Goal: Information Seeking & Learning: Learn about a topic

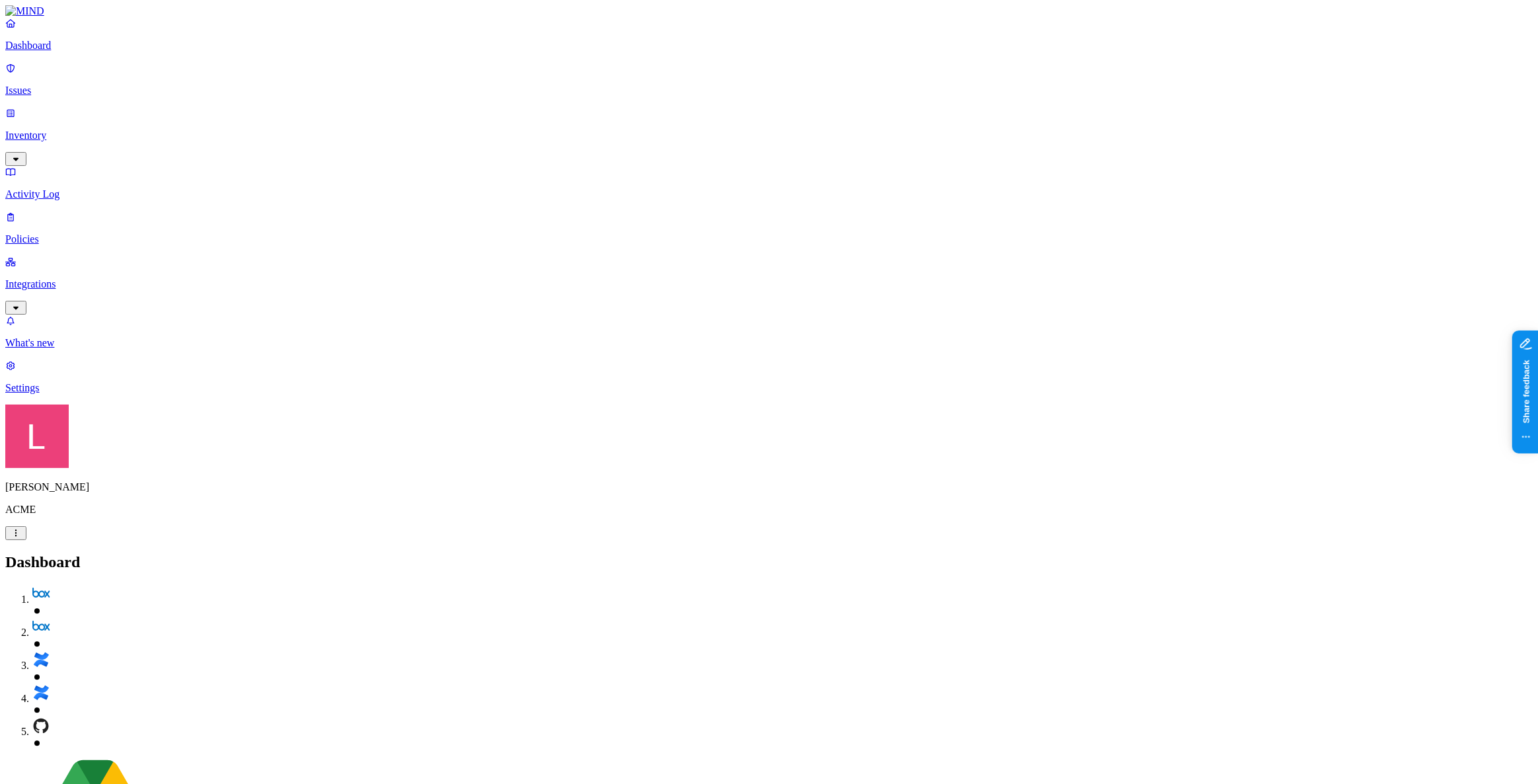
click at [21, 537] on icon "button" at bounding box center [15, 533] width 10 height 8
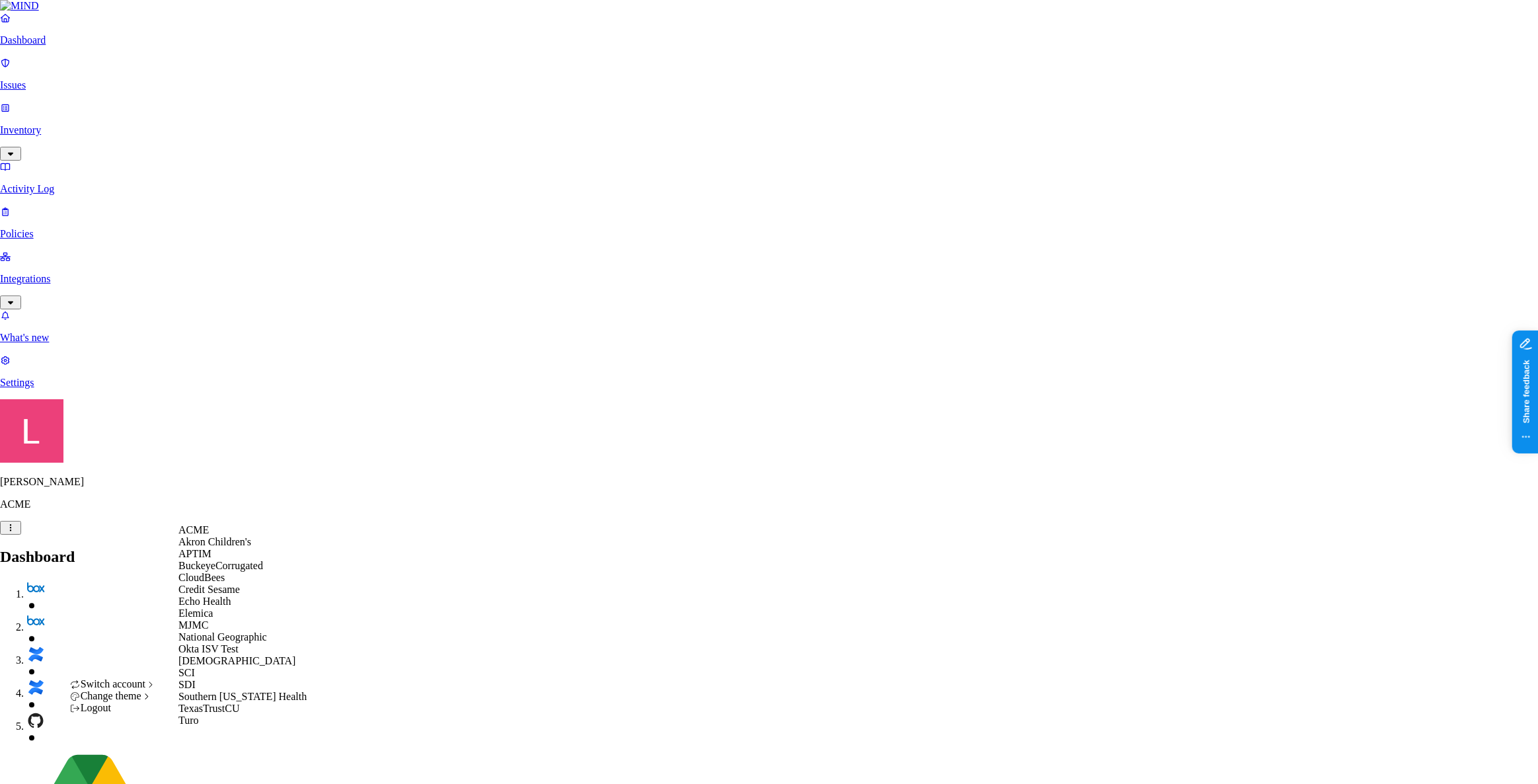
scroll to position [156, 0]
click at [218, 687] on div "SDI" at bounding box center [242, 684] width 128 height 12
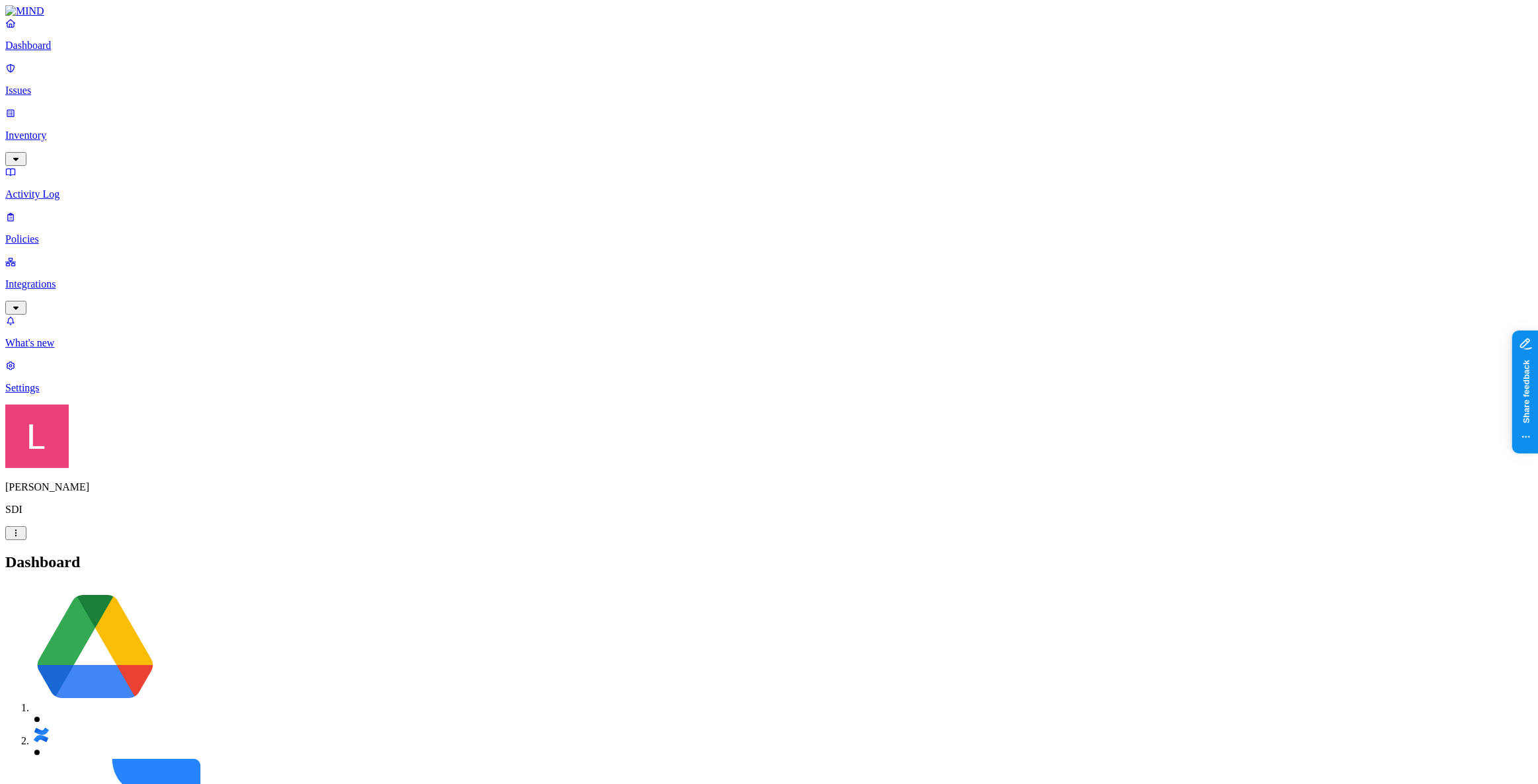
click at [87, 85] on p "Issues" at bounding box center [769, 90] width 1528 height 12
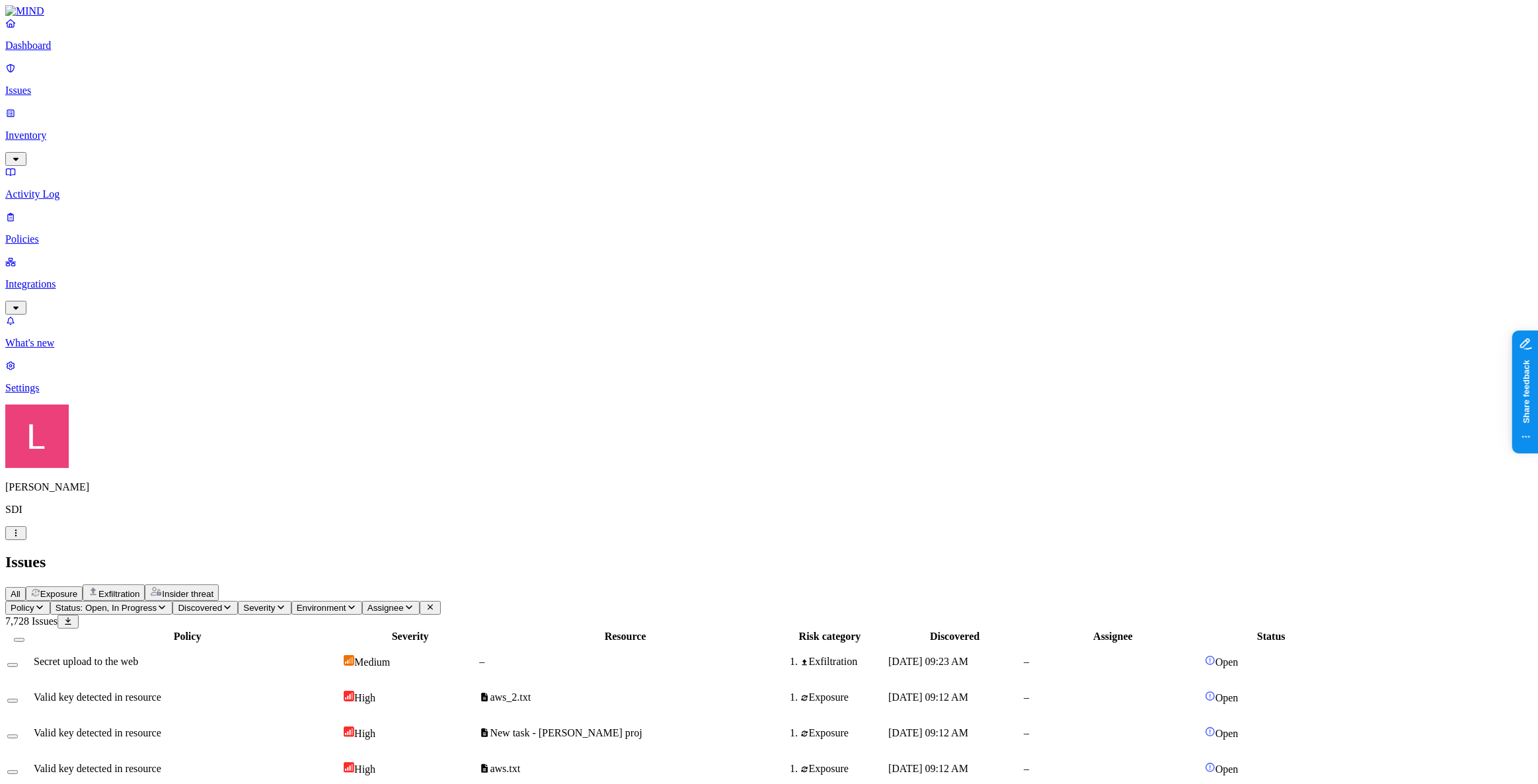
click at [99, 586] on icon "button" at bounding box center [93, 591] width 10 height 10
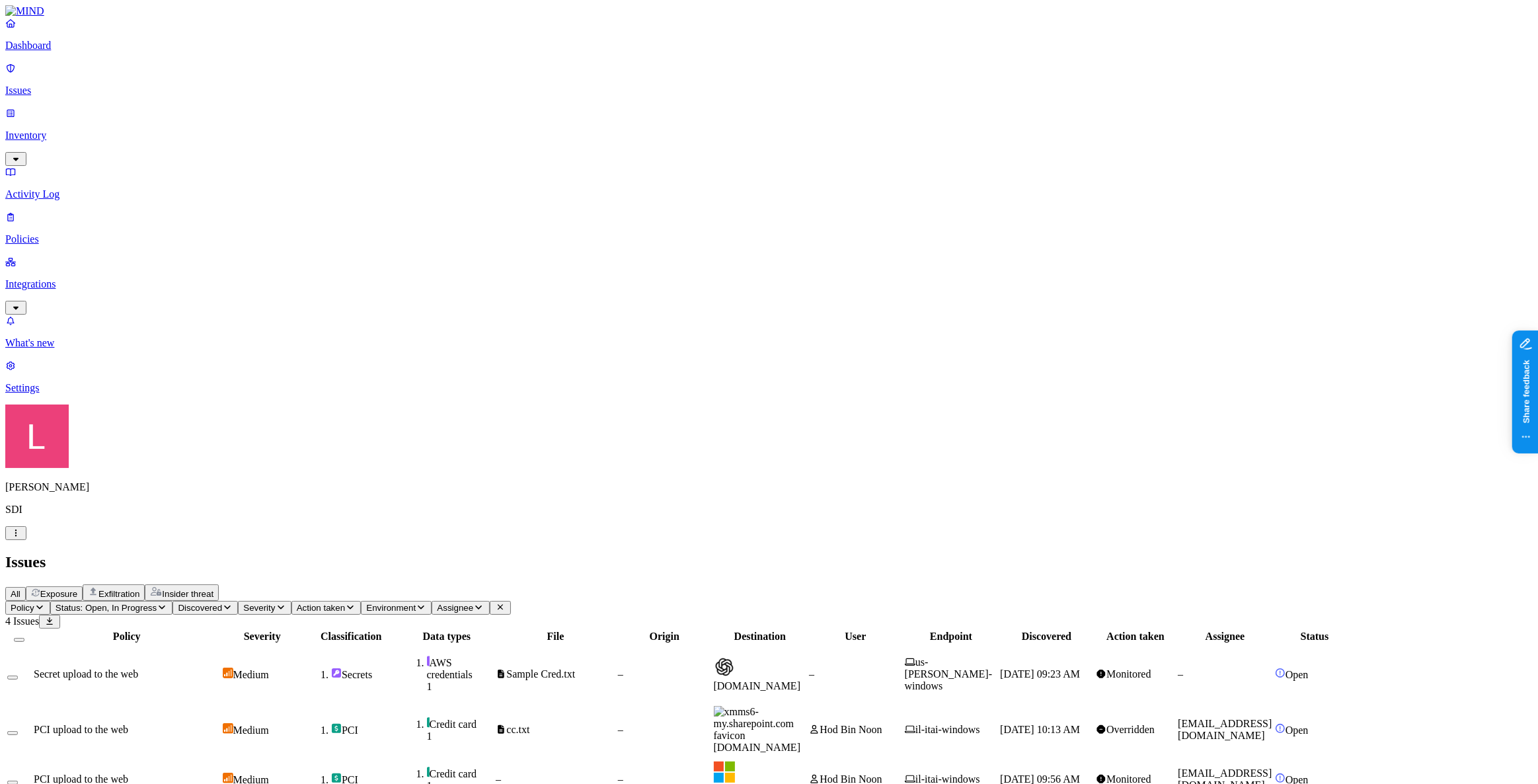
click at [233, 603] on icon "button" at bounding box center [227, 607] width 10 height 8
click at [509, 553] on h2 "Issues" at bounding box center [769, 562] width 1528 height 18
click at [43, 605] on icon "button" at bounding box center [39, 607] width 6 height 4
click at [157, 603] on span "Status: Open, In Progress" at bounding box center [106, 608] width 101 height 10
click at [240, 198] on button "button" at bounding box center [245, 200] width 10 height 4
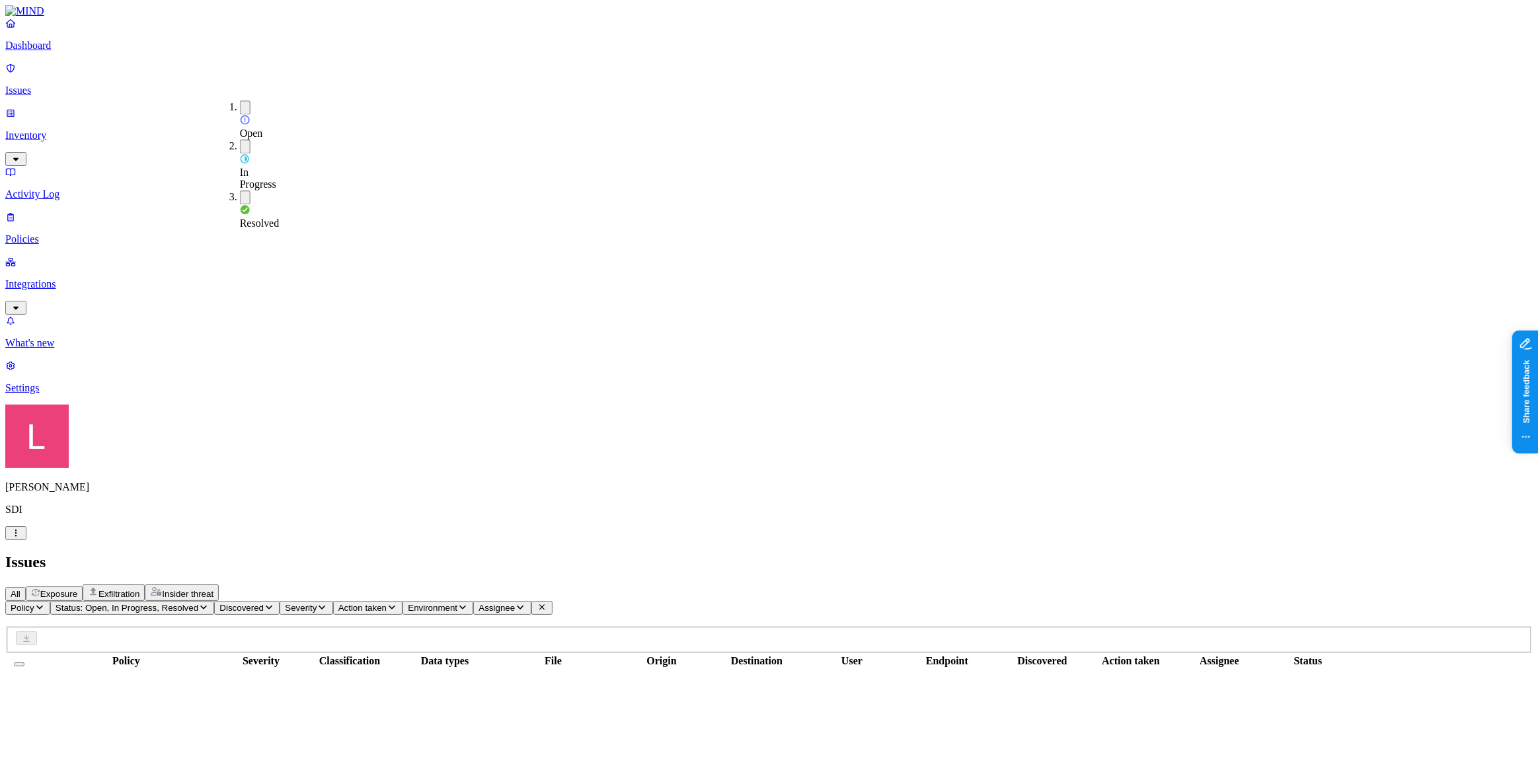
click at [240, 139] on button "button" at bounding box center [245, 146] width 10 height 14
click at [240, 102] on button "button" at bounding box center [245, 108] width 10 height 14
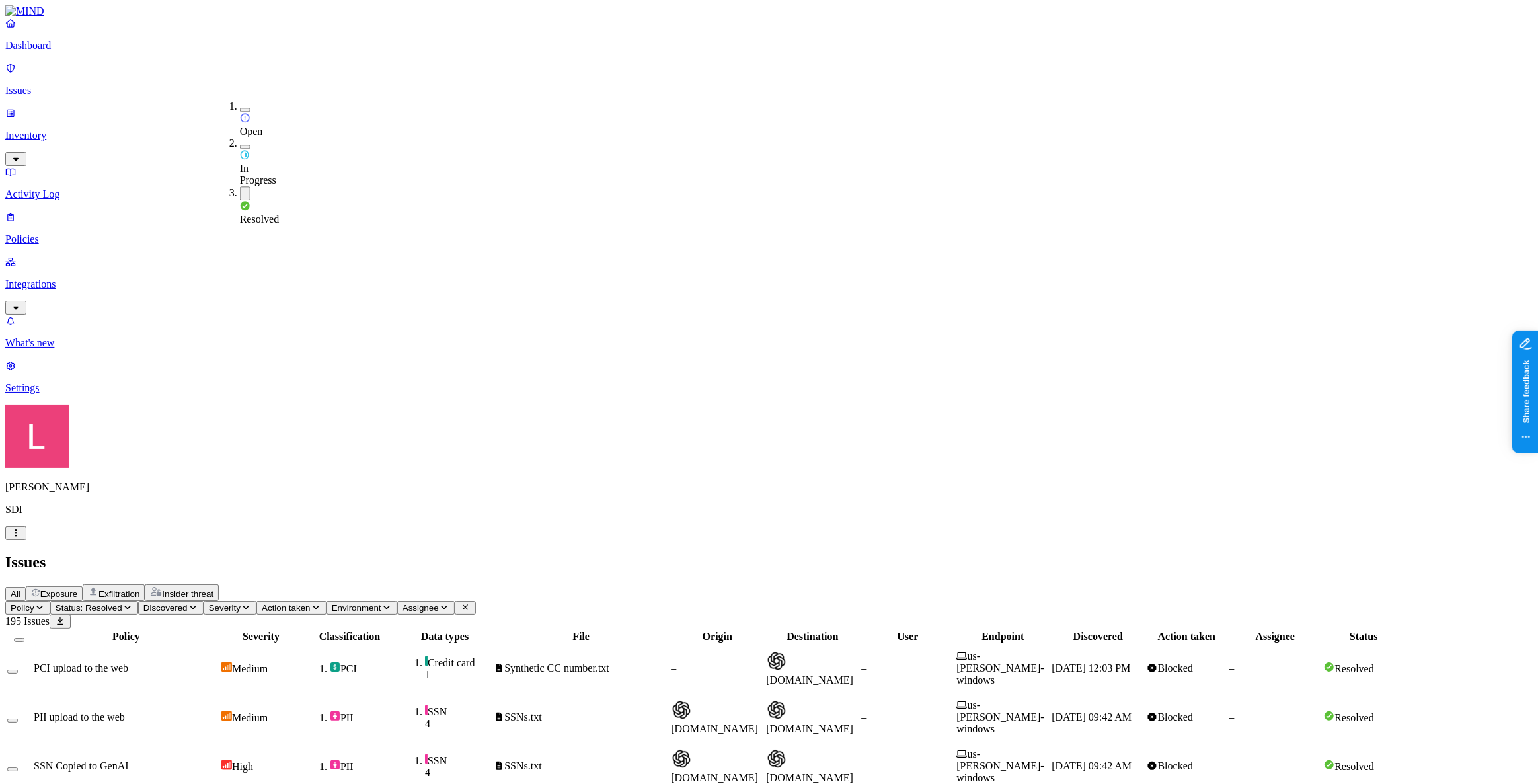
click at [504, 553] on h2 "Issues" at bounding box center [769, 562] width 1528 height 18
click at [128, 662] on span "PCI upload to the web" at bounding box center [80, 668] width 94 height 11
click at [94, 85] on p "Issues" at bounding box center [769, 90] width 1528 height 12
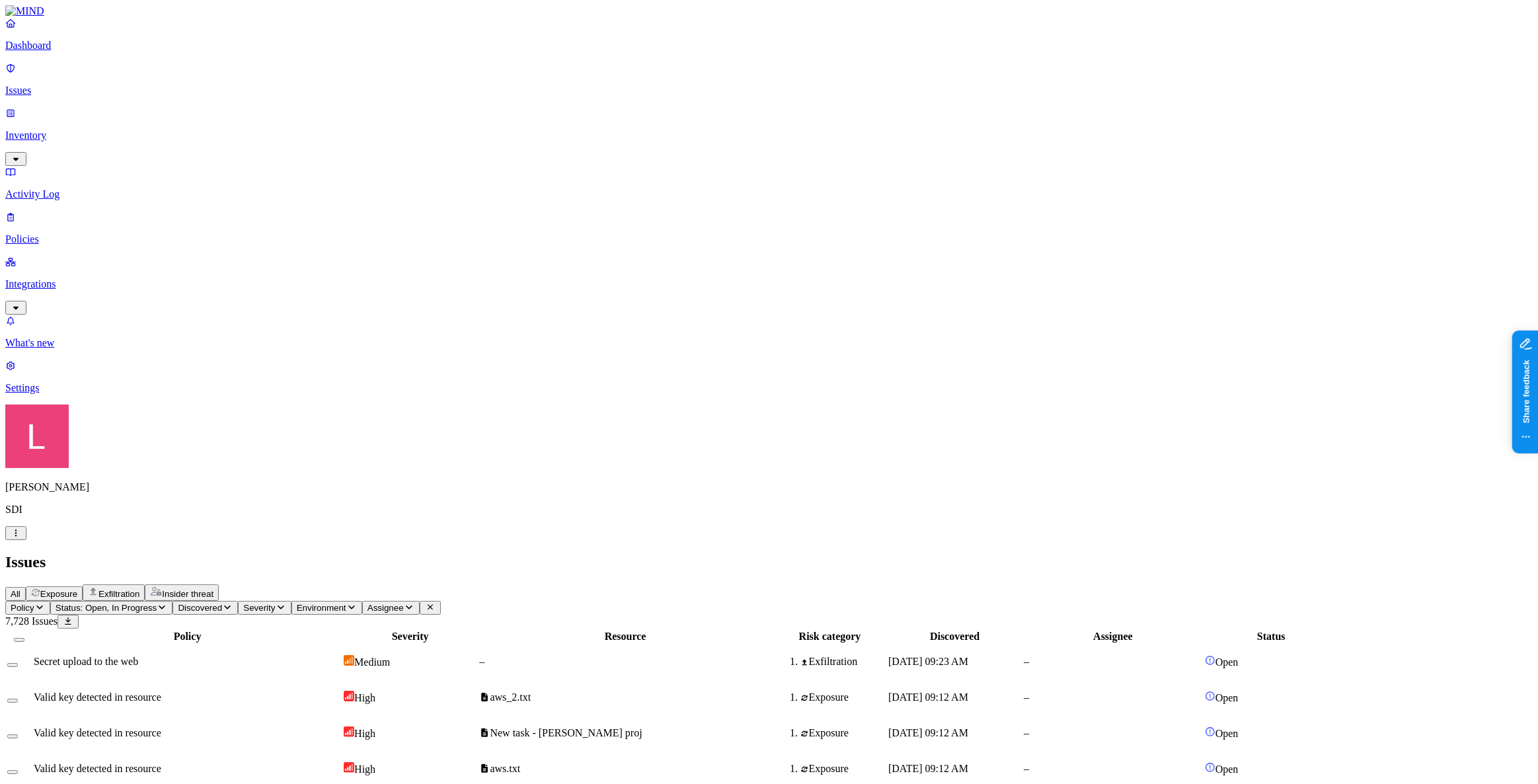
click at [157, 603] on span "Status: Open, In Progress" at bounding box center [106, 608] width 101 height 10
click at [240, 190] on div "Resolved" at bounding box center [240, 208] width 0 height 37
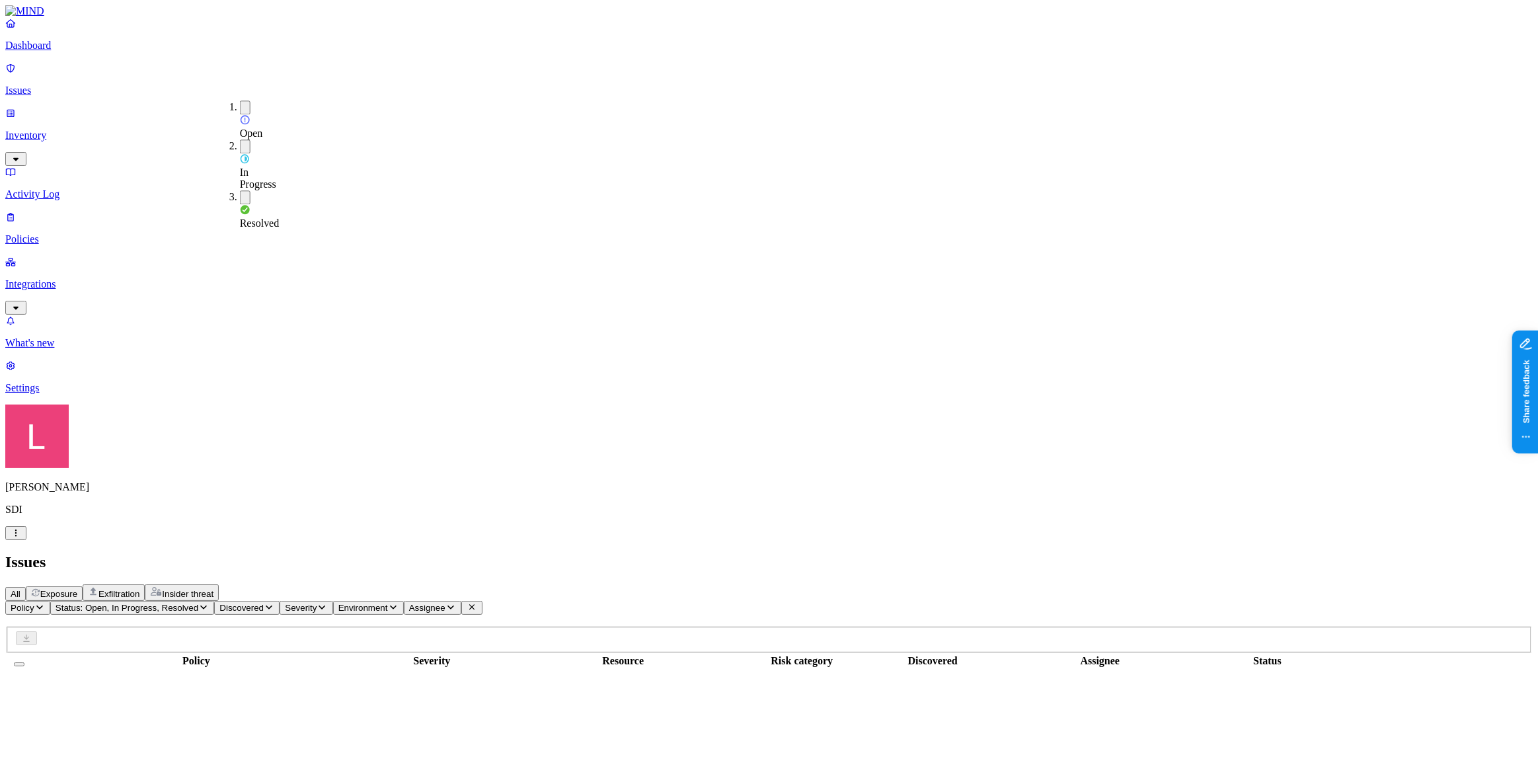
click at [240, 139] on div "In Progress" at bounding box center [240, 164] width 0 height 51
click at [240, 107] on button "button" at bounding box center [245, 108] width 10 height 14
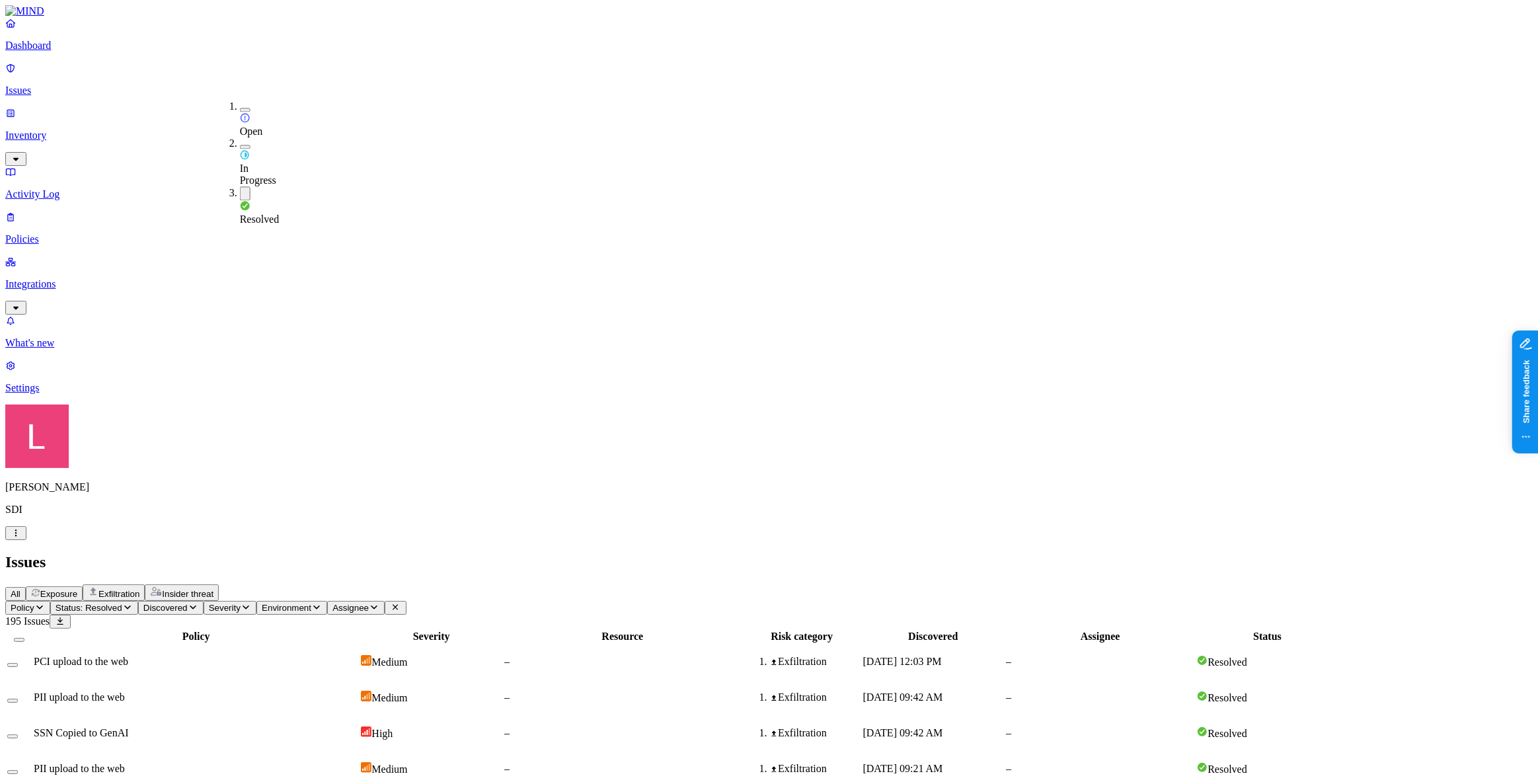
click at [618, 553] on div "Issues" at bounding box center [769, 562] width 1528 height 18
click at [83, 586] on button "Exposure" at bounding box center [54, 593] width 57 height 15
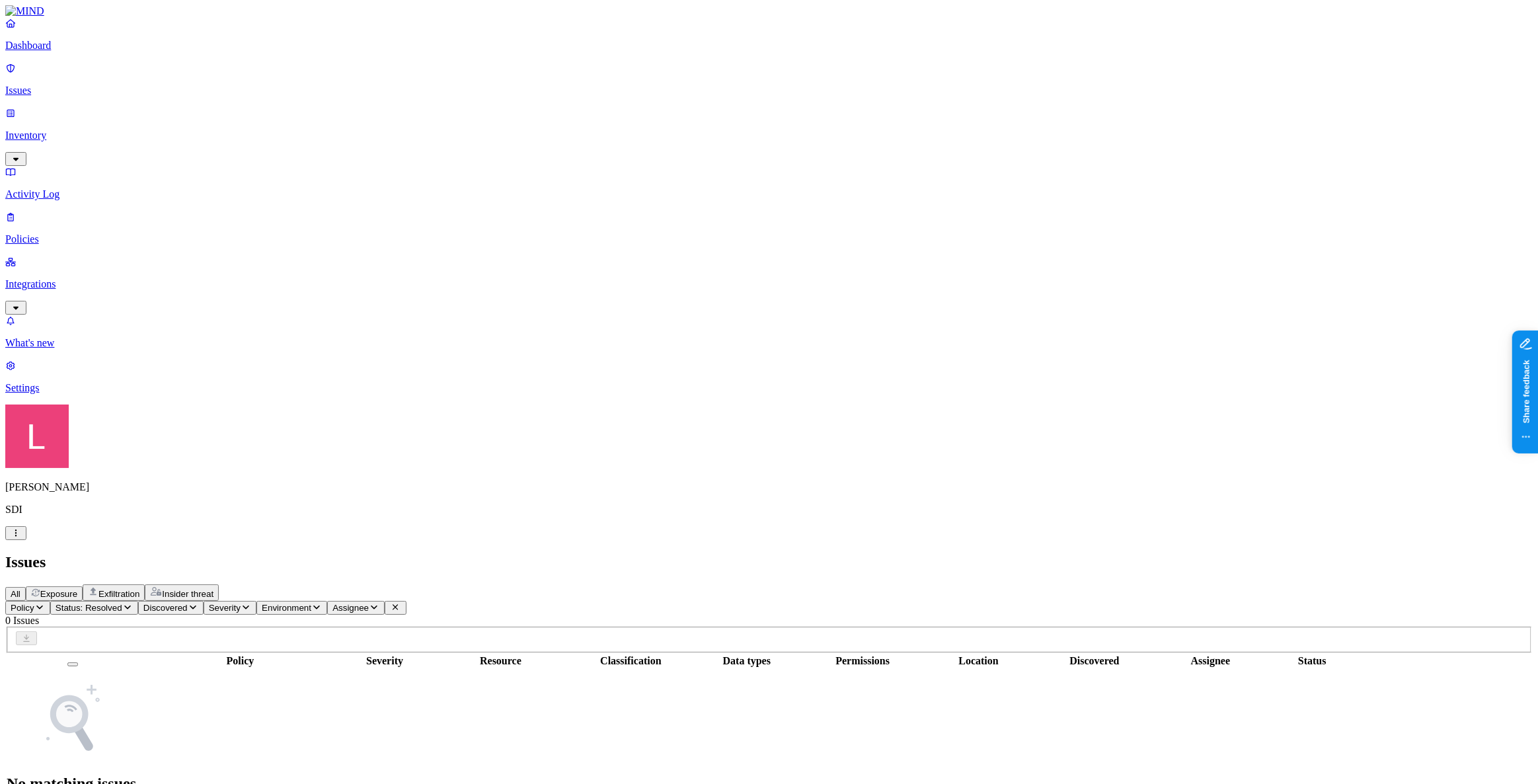
click at [139, 589] on span "Exfiltration" at bounding box center [119, 594] width 41 height 10
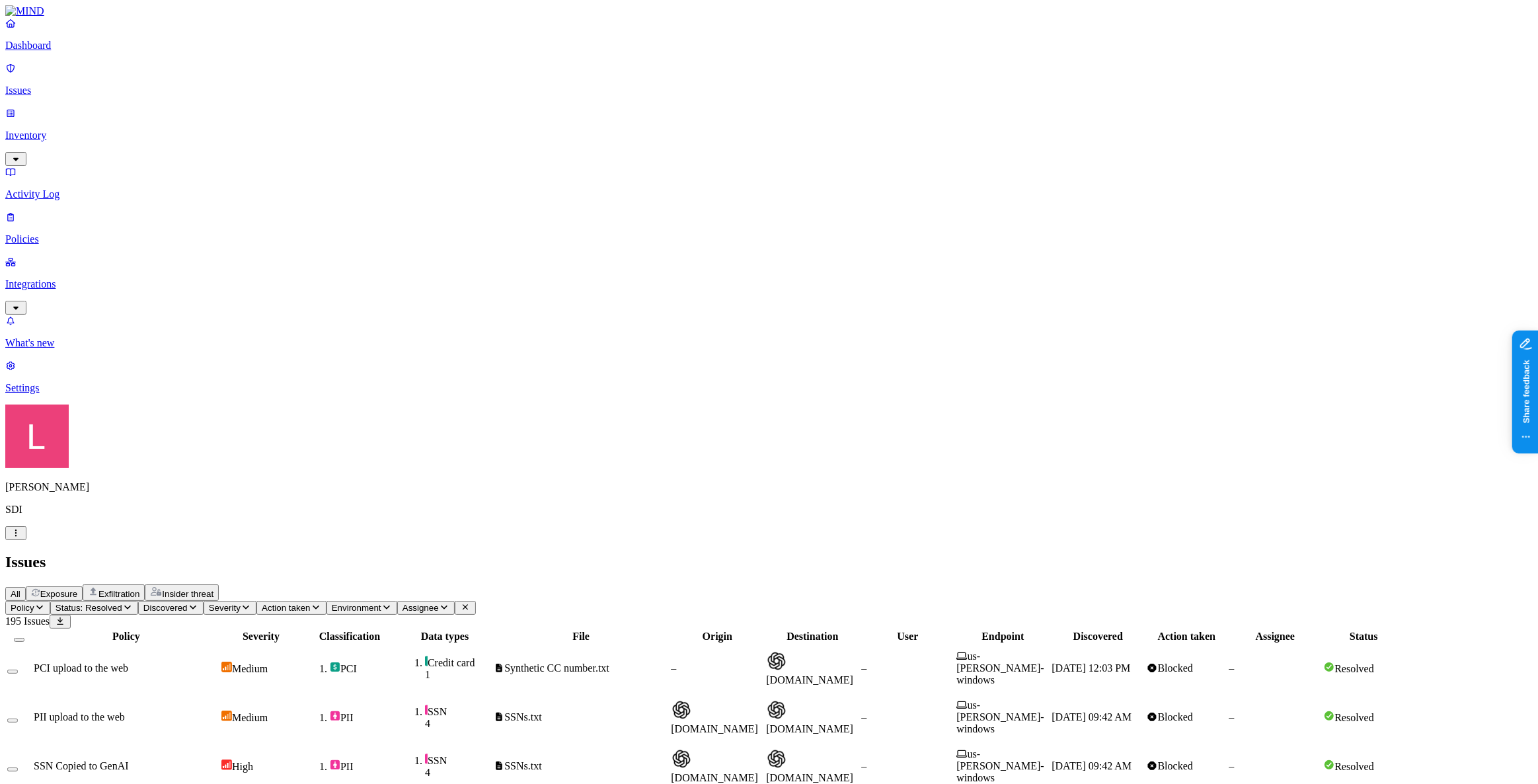
scroll to position [172, 0]
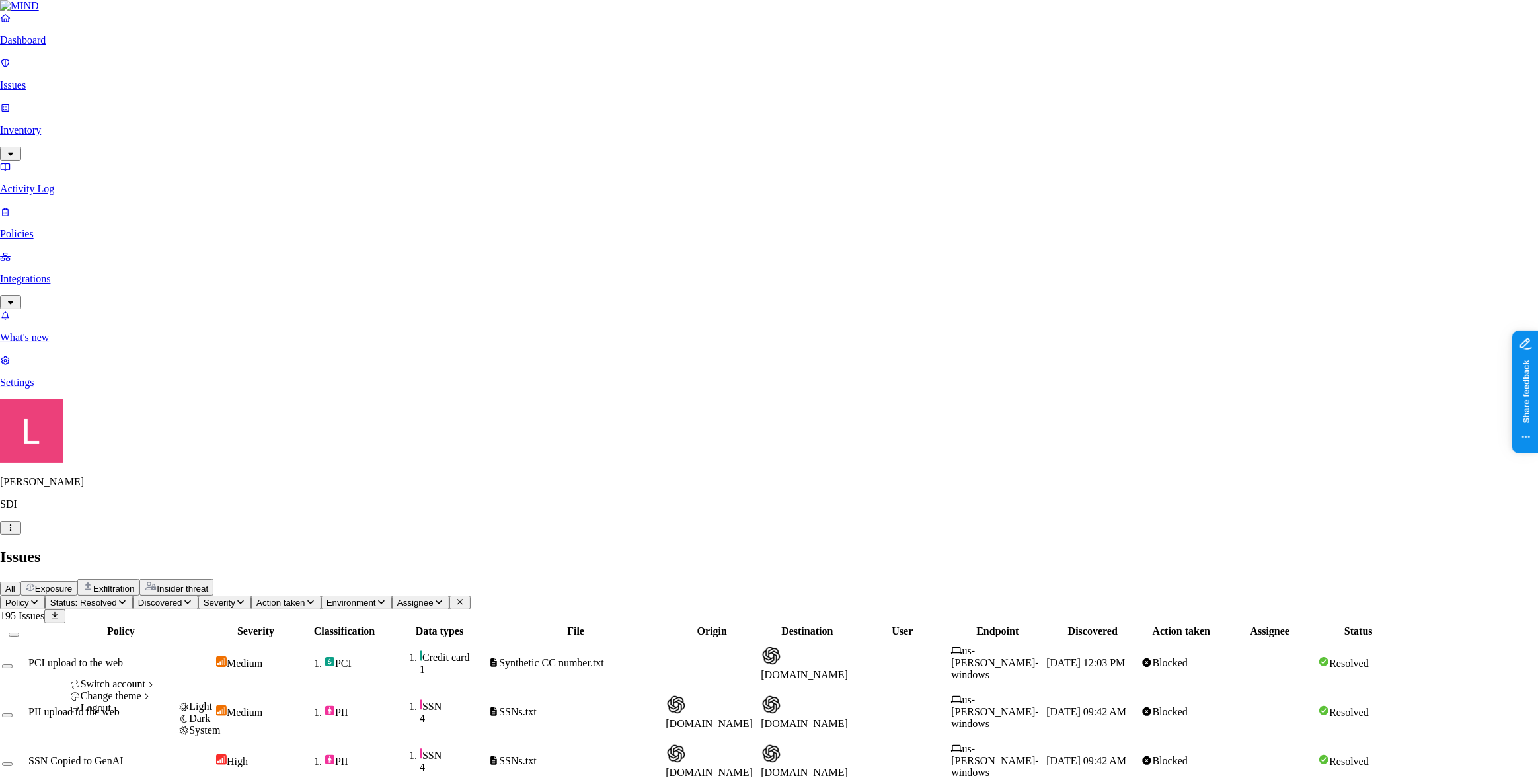
click at [210, 724] on span "Dark" at bounding box center [199, 718] width 21 height 11
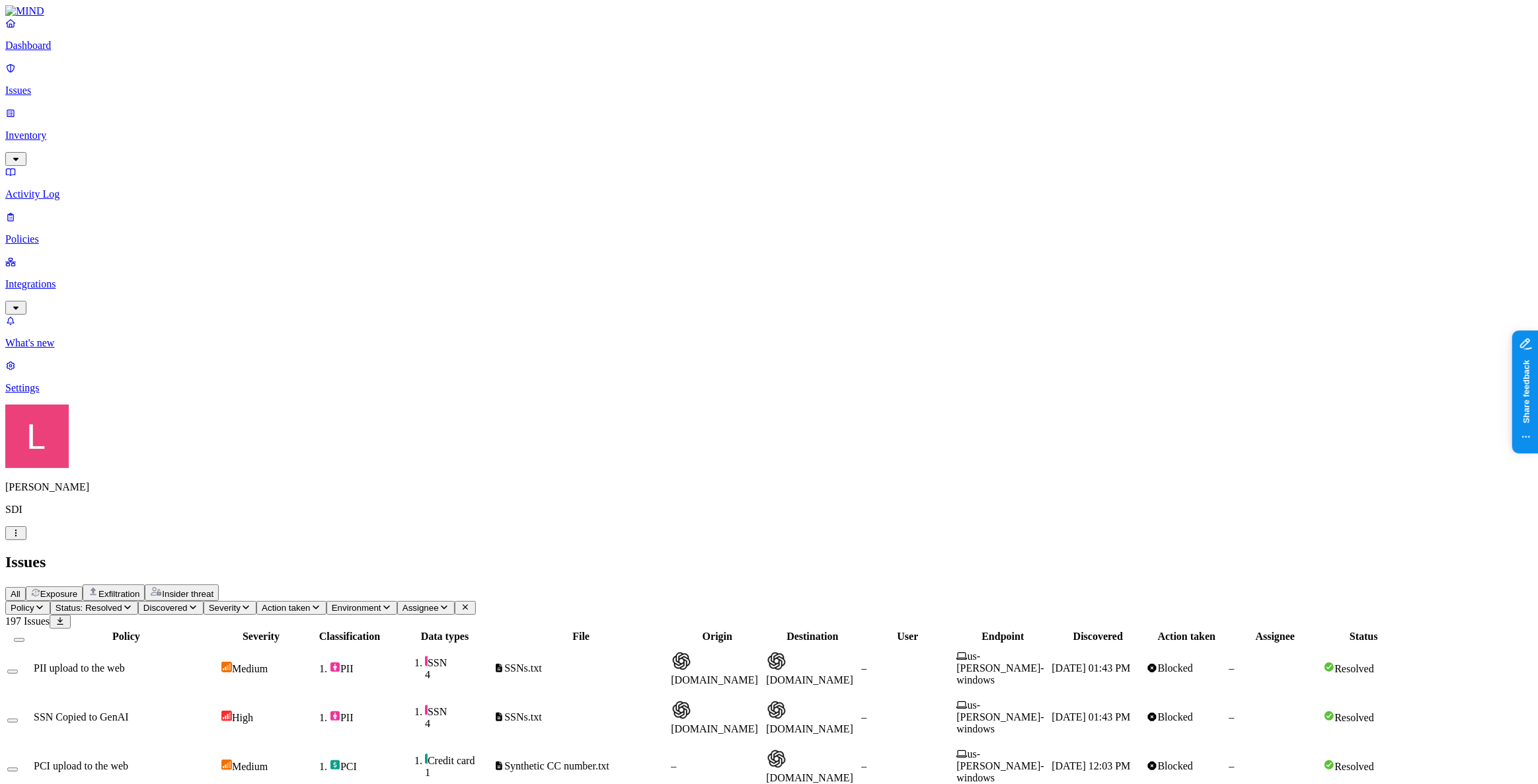
scroll to position [172, 0]
click at [64, 52] on p "Dashboard" at bounding box center [769, 45] width 1528 height 12
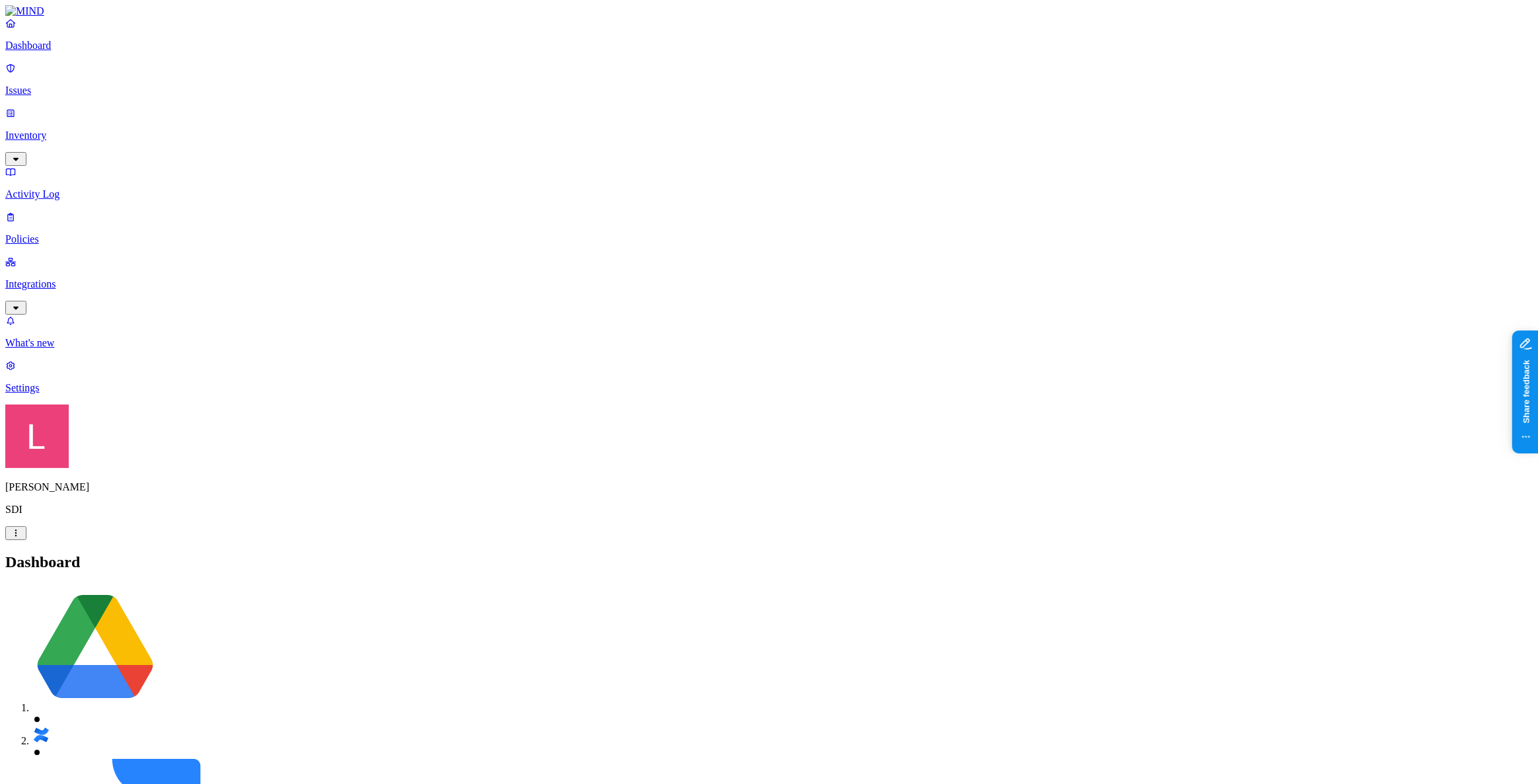
drag, startPoint x: 49, startPoint y: 92, endPoint x: 119, endPoint y: 78, distance: 71.4
click at [49, 92] on link "Issues" at bounding box center [769, 79] width 1528 height 34
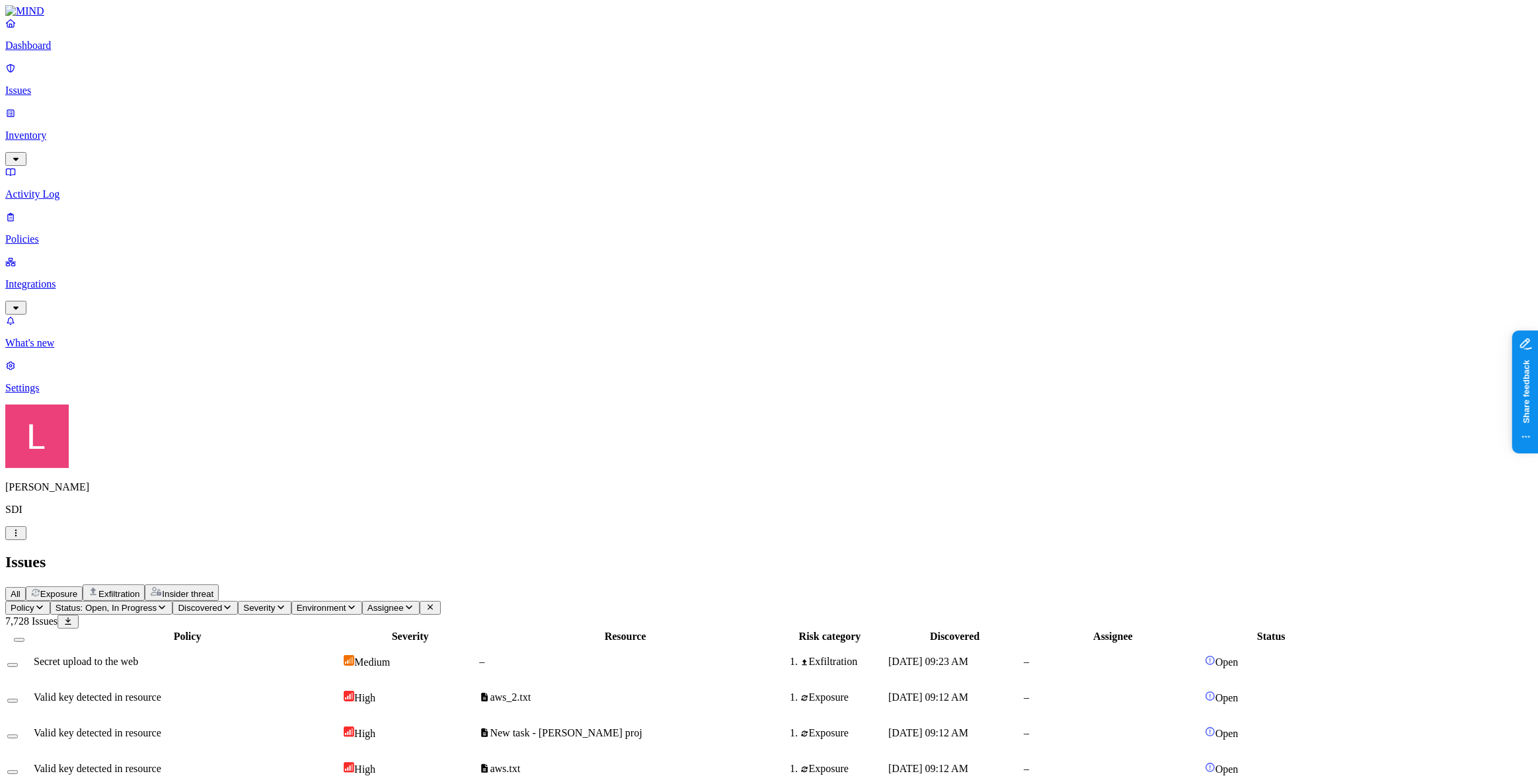
click at [139, 589] on span "Exfiltration" at bounding box center [119, 594] width 41 height 10
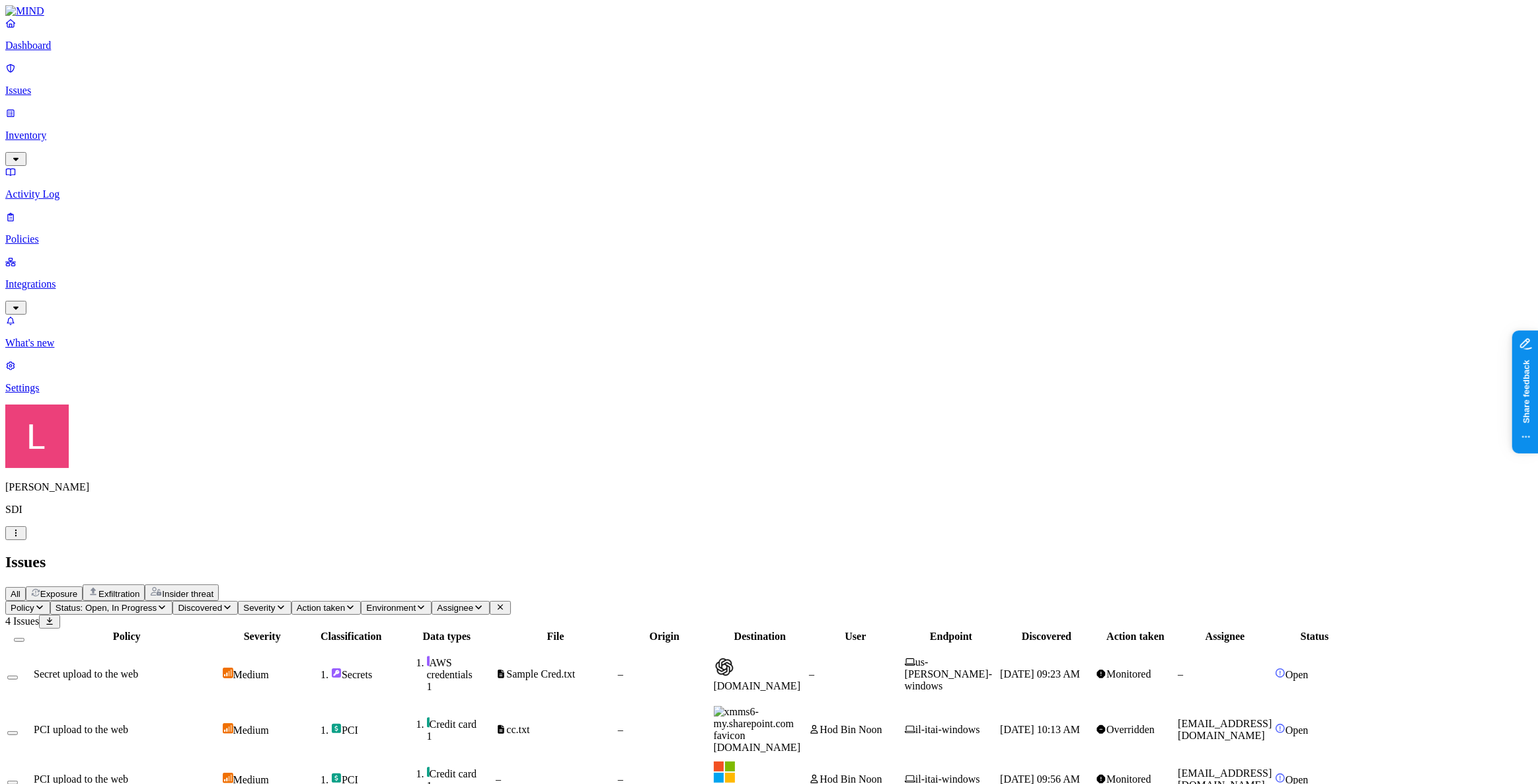
click at [157, 603] on span "Status: Open, In Progress" at bounding box center [106, 608] width 101 height 10
click at [604, 629] on div "Policy Severity Classification Data types File Origin Destination User Endpoint…" at bounding box center [769, 741] width 1528 height 224
drag, startPoint x: 969, startPoint y: 104, endPoint x: 1011, endPoint y: 109, distance: 42.3
click at [849, 642] on div at bounding box center [802, 642] width 93 height 0
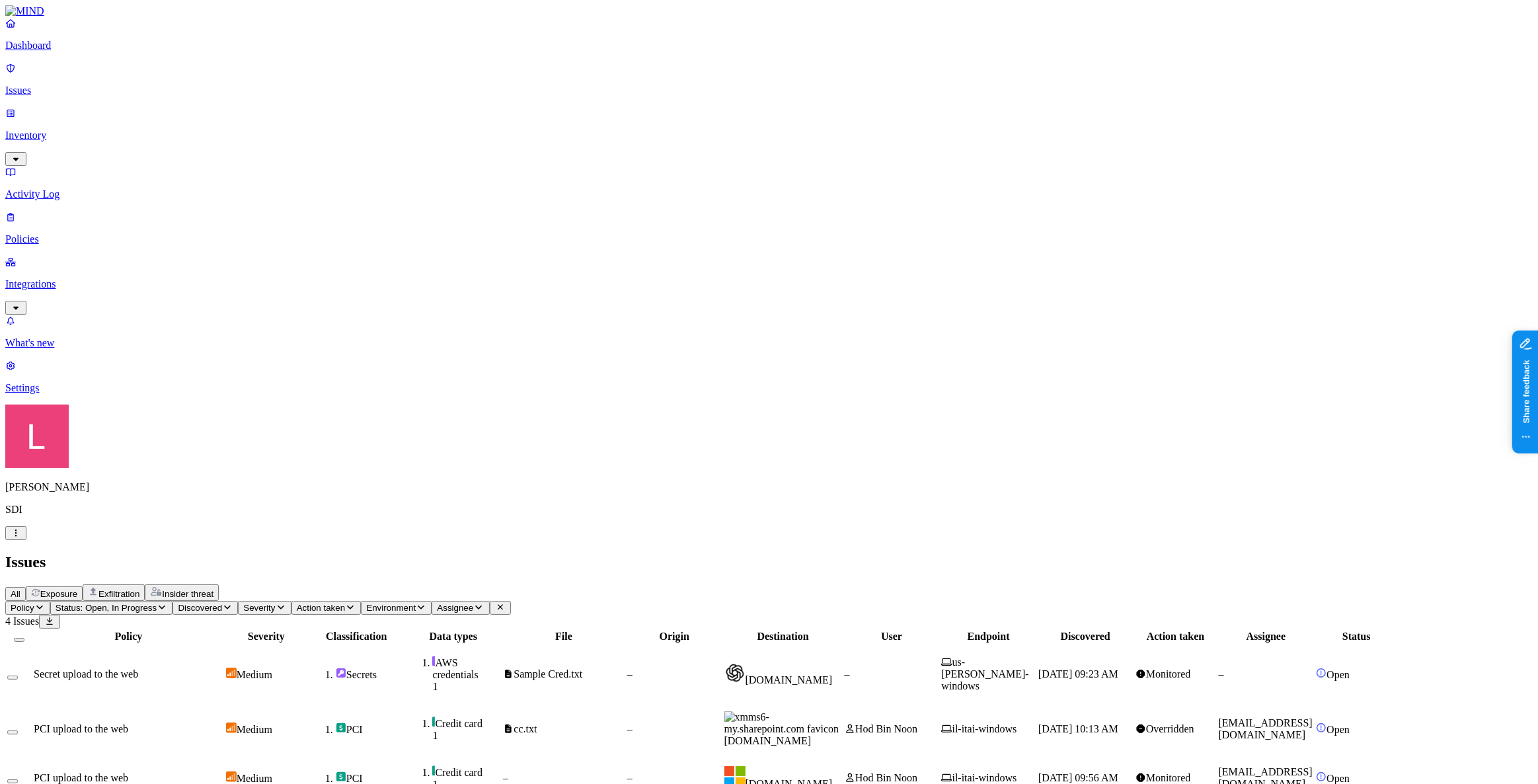
click at [157, 603] on span "Status: Open, In Progress" at bounding box center [106, 608] width 101 height 10
click at [240, 190] on div "Resolved" at bounding box center [240, 208] width 0 height 37
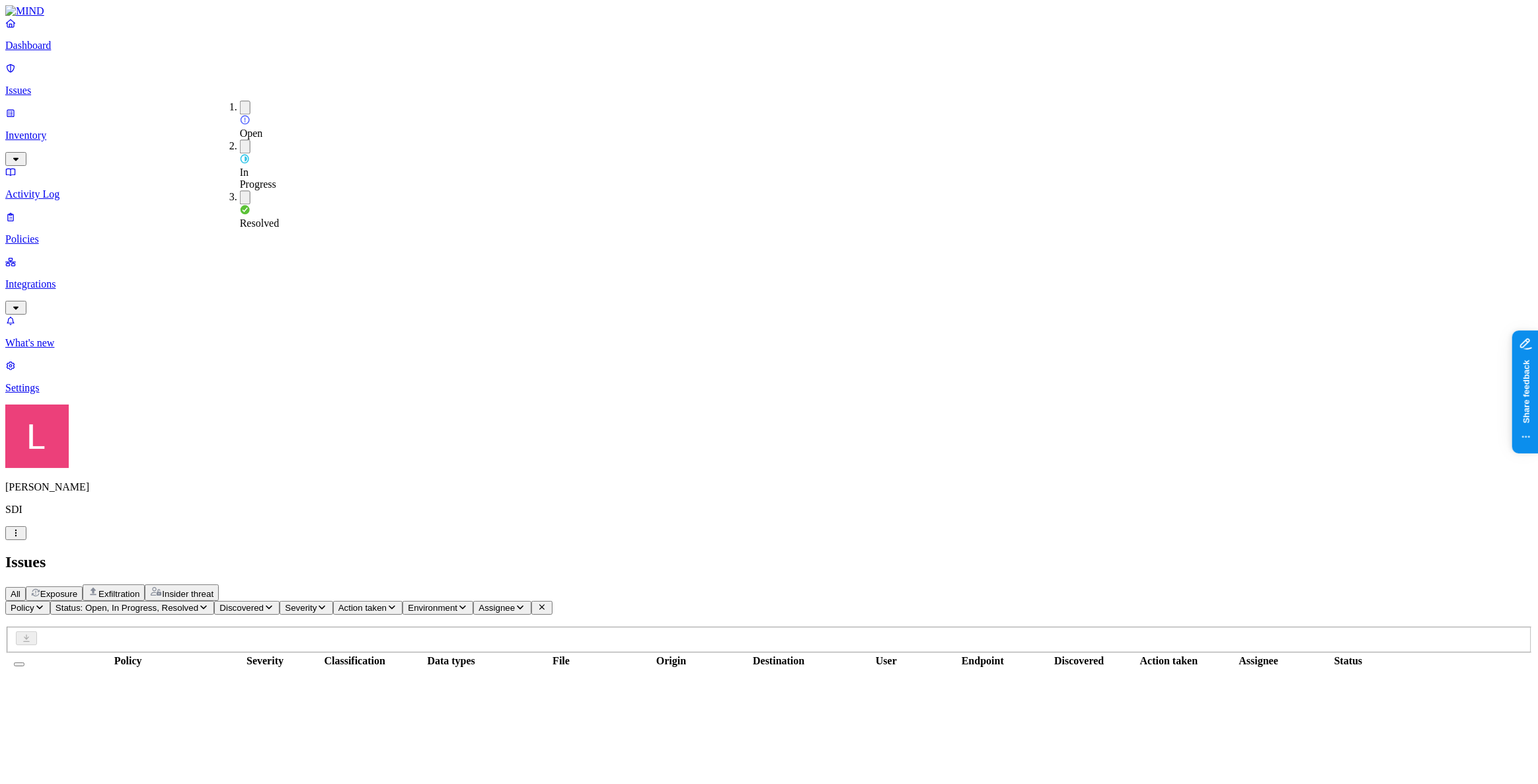
click at [240, 139] on div "In Progress" at bounding box center [240, 164] width 0 height 51
click at [240, 104] on button "button" at bounding box center [245, 108] width 10 height 14
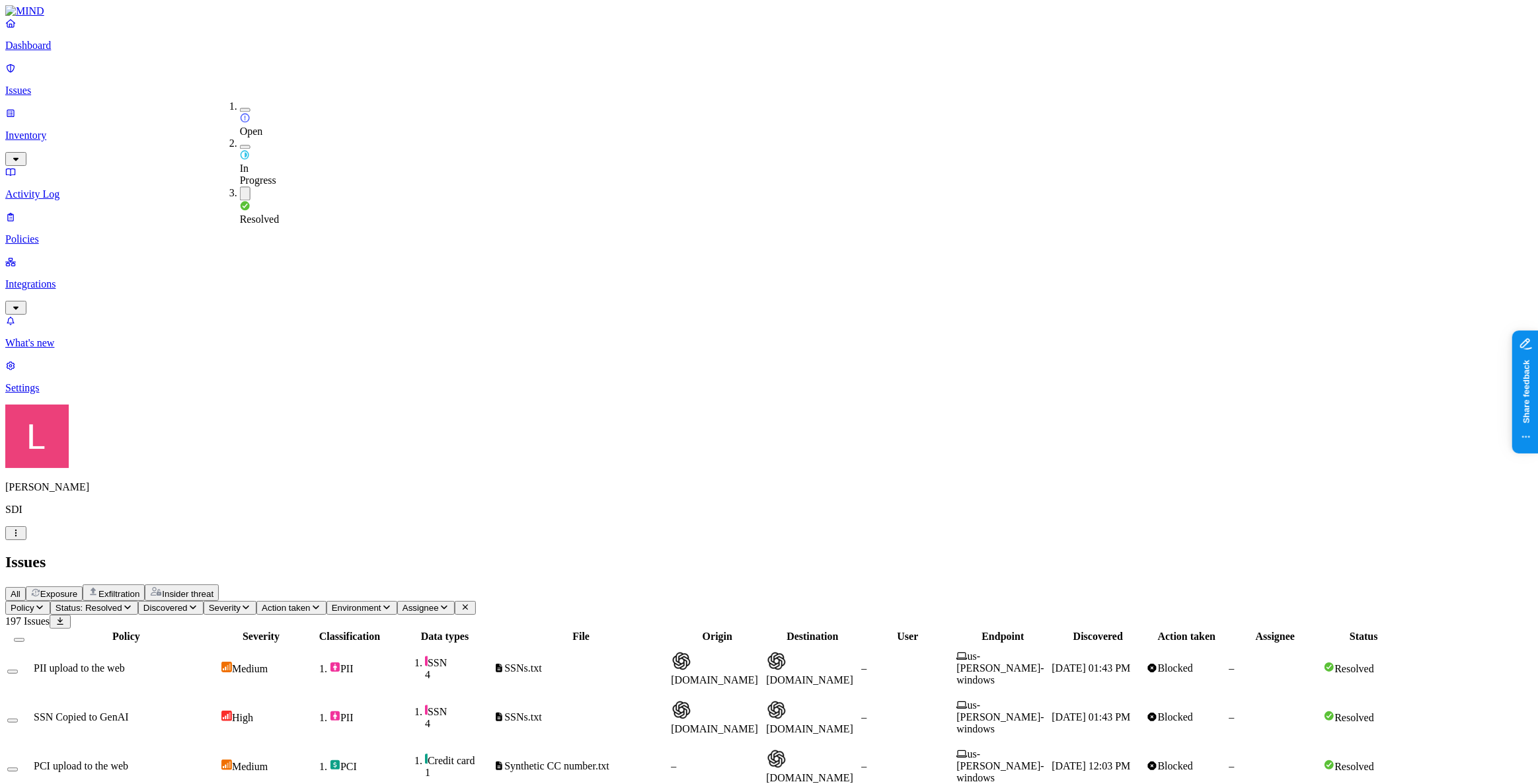
click at [507, 553] on h2 "Issues" at bounding box center [769, 562] width 1528 height 18
drag, startPoint x: 1309, startPoint y: 336, endPoint x: 1368, endPoint y: 385, distance: 76.7
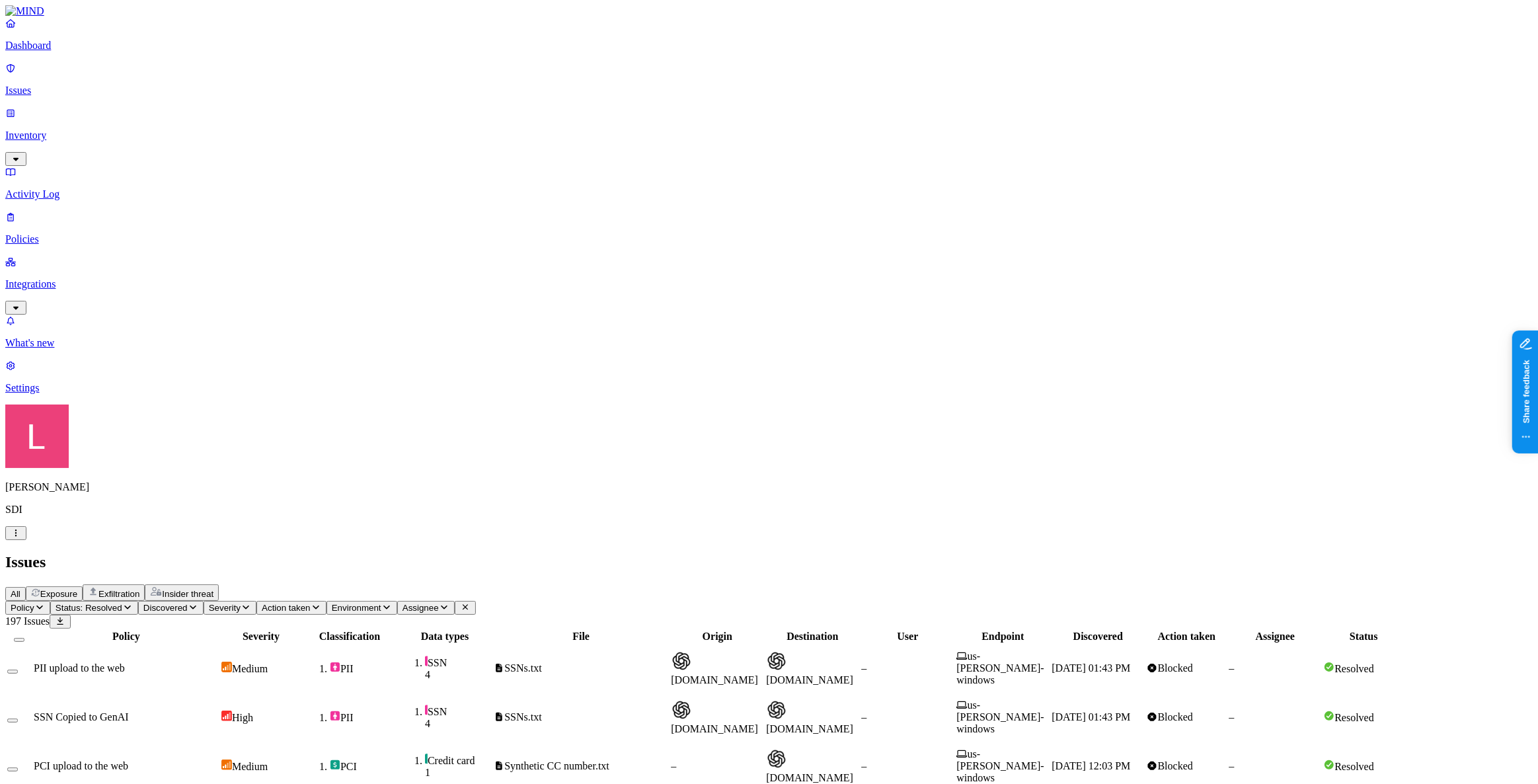
click at [21, 537] on icon "button" at bounding box center [15, 533] width 10 height 8
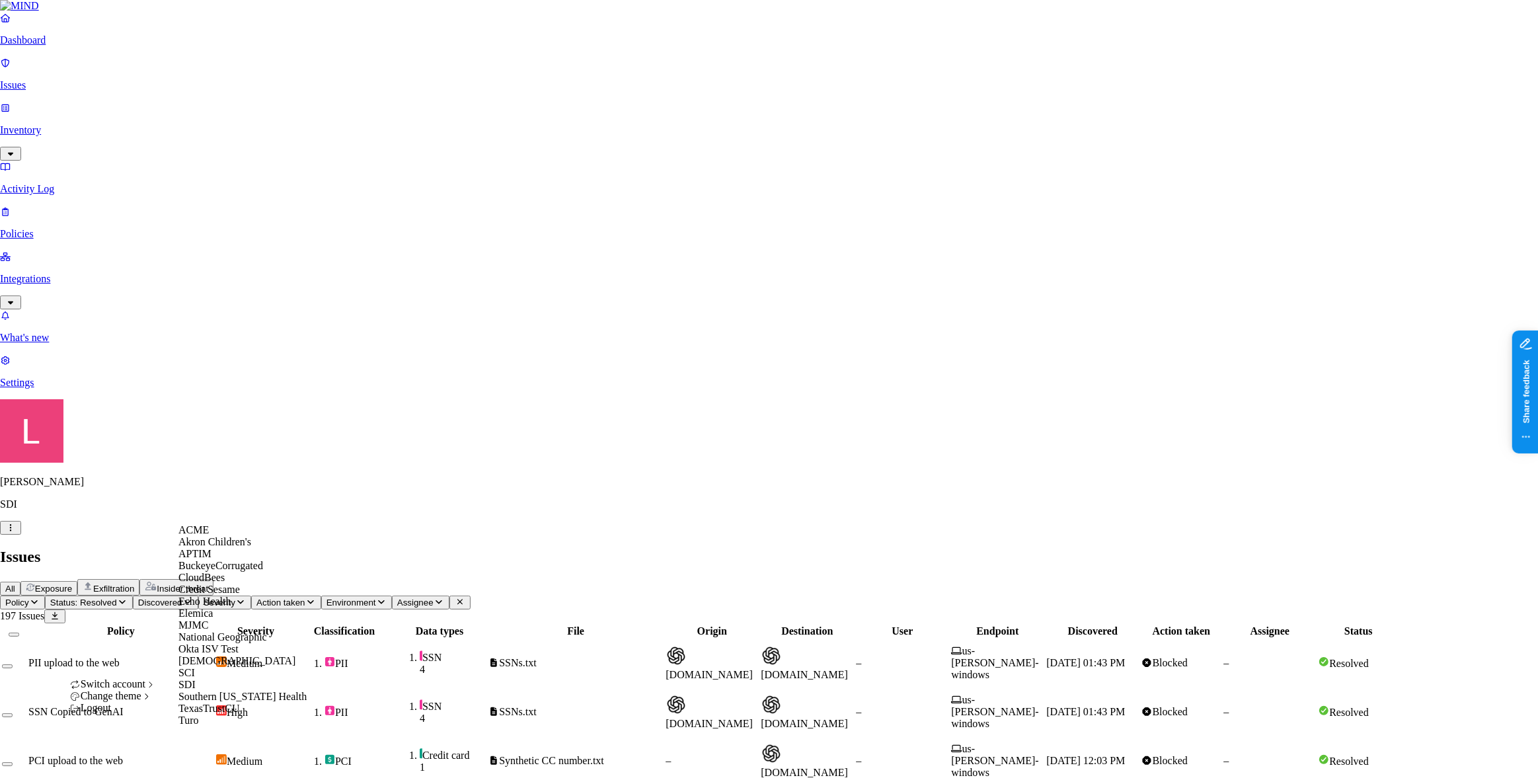
click at [223, 536] on div "ACME" at bounding box center [242, 529] width 128 height 12
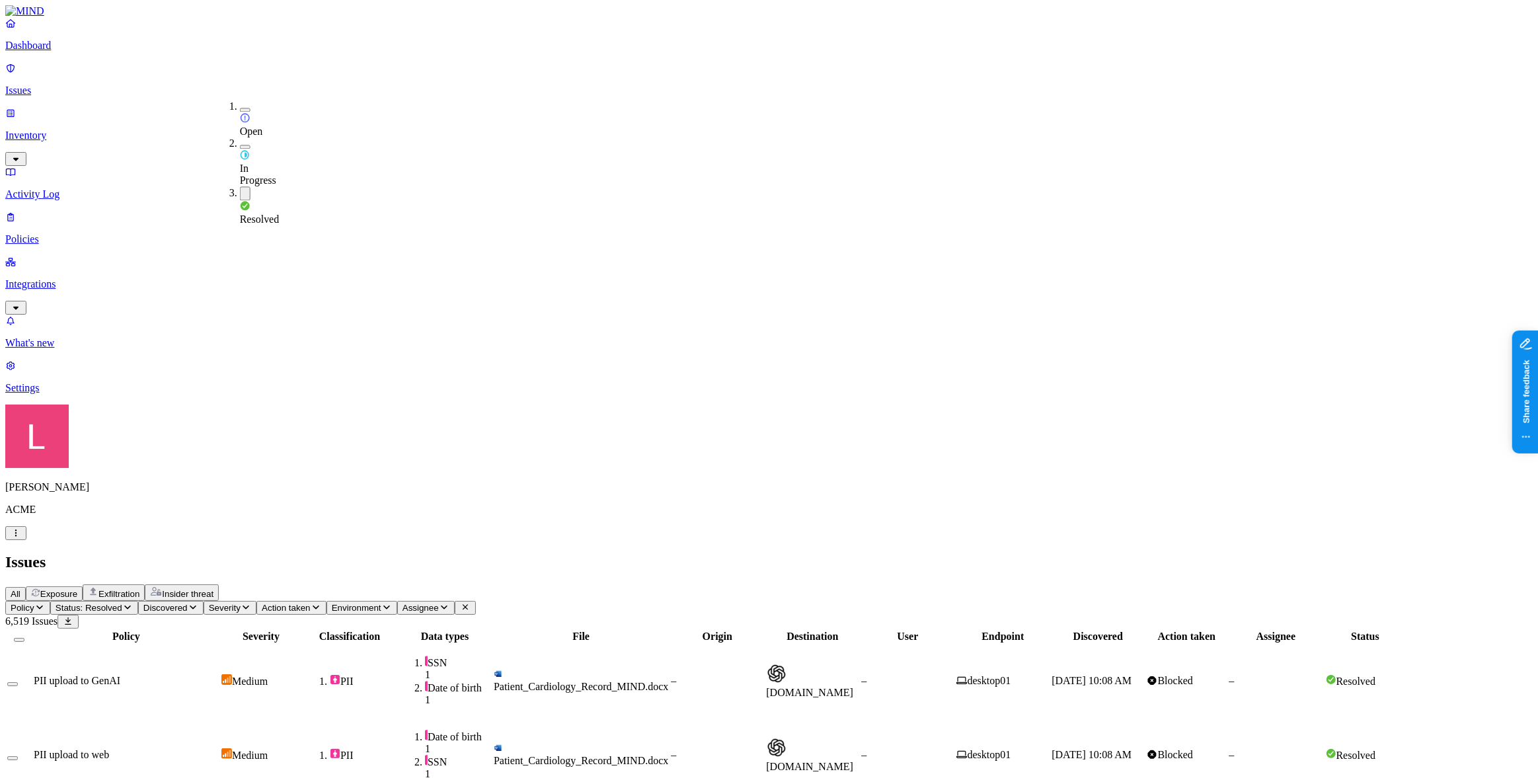
click at [949, 553] on header "Issues All Exposure Exfiltration Insider threat" at bounding box center [769, 577] width 1528 height 48
click at [858, 630] on div "Destination" at bounding box center [812, 636] width 92 height 12
click at [859, 629] on th "Destination" at bounding box center [812, 636] width 94 height 13
click at [122, 603] on span "Status: Resolved" at bounding box center [88, 608] width 66 height 10
click at [240, 145] on button "button" at bounding box center [245, 147] width 10 height 4
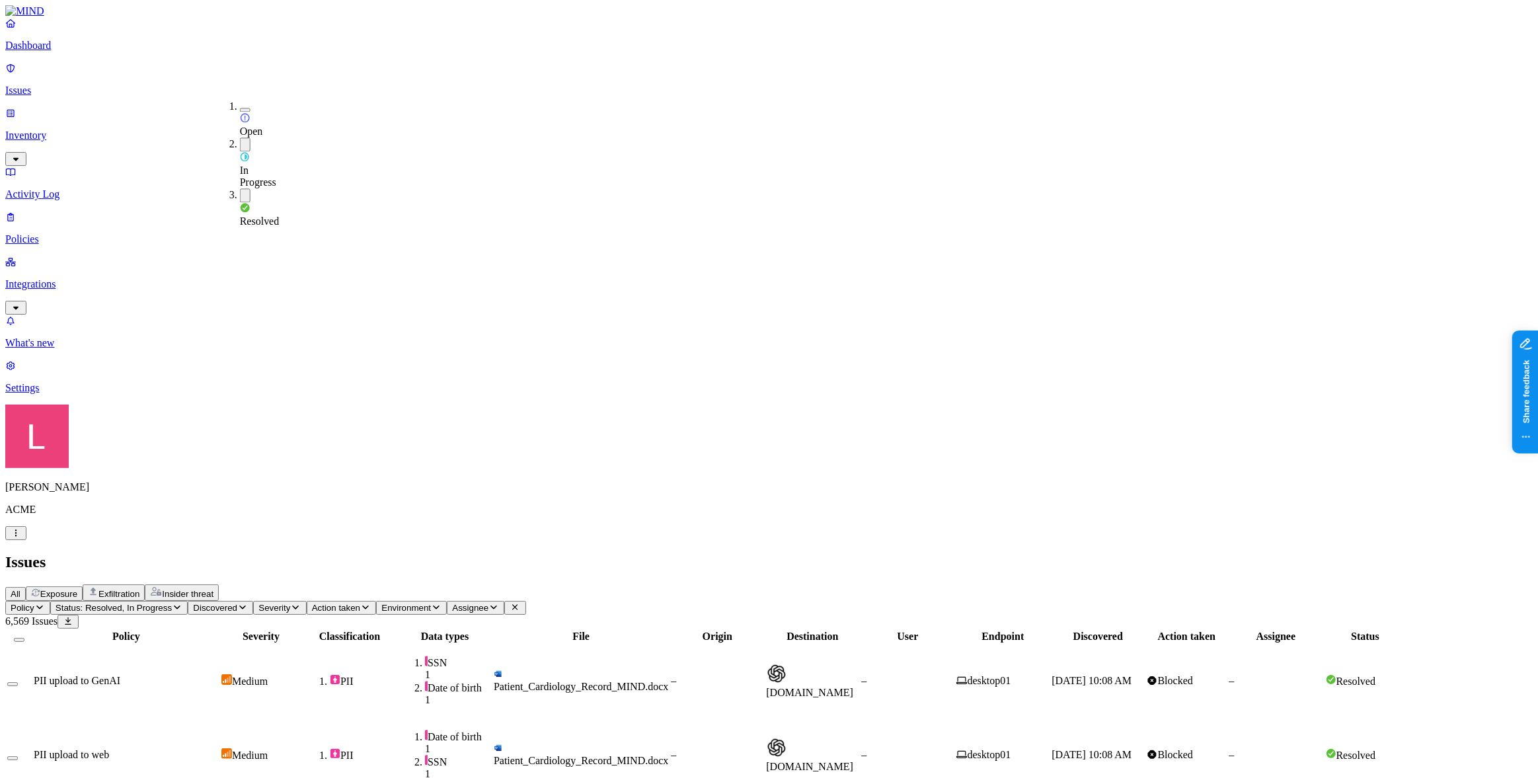
click at [227, 138] on ol "Open In Progress Resolved" at bounding box center [227, 164] width 27 height 127
click at [240, 138] on button "button" at bounding box center [245, 145] width 10 height 14
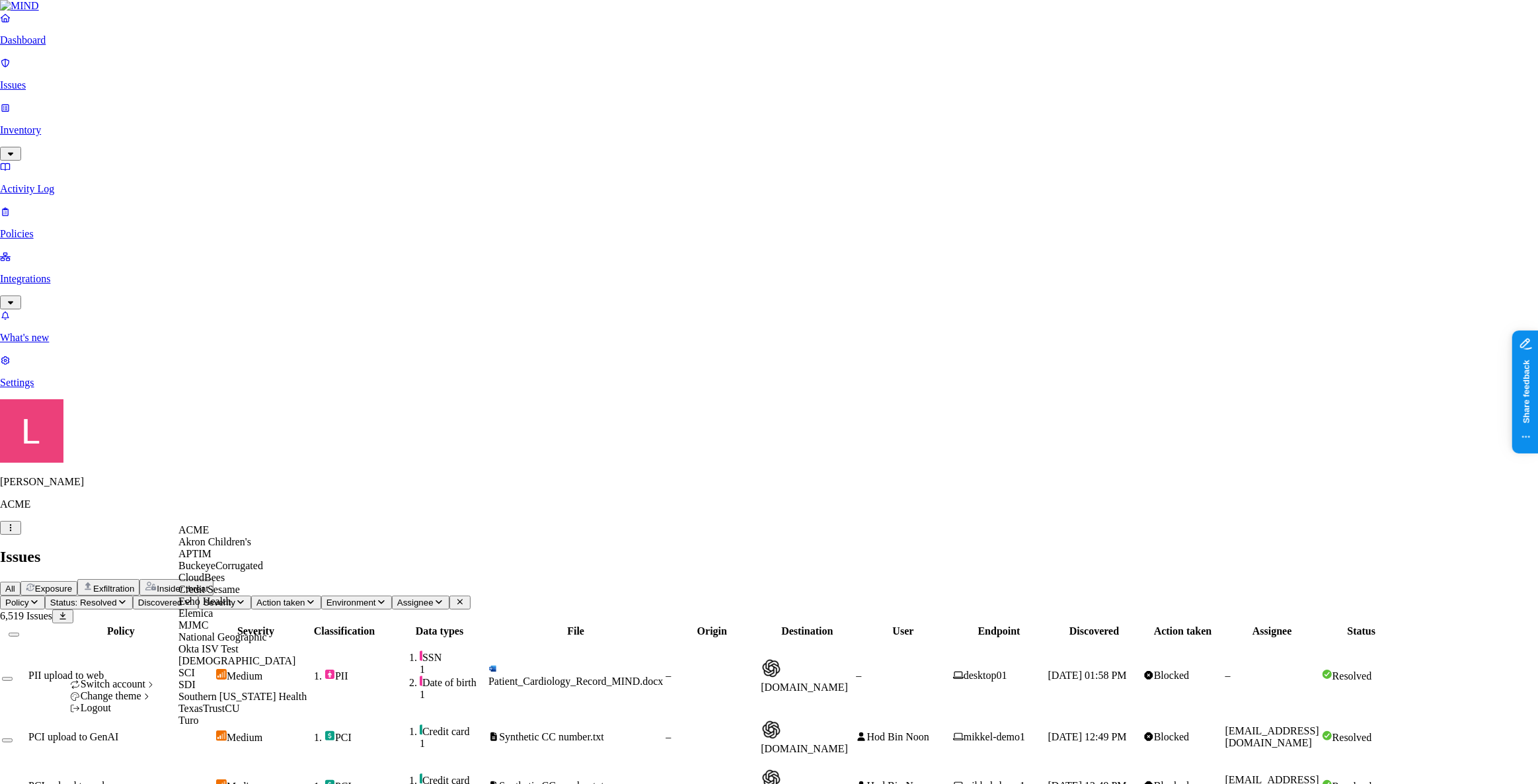
scroll to position [156, 0]
click at [223, 690] on div "SDI" at bounding box center [242, 684] width 128 height 12
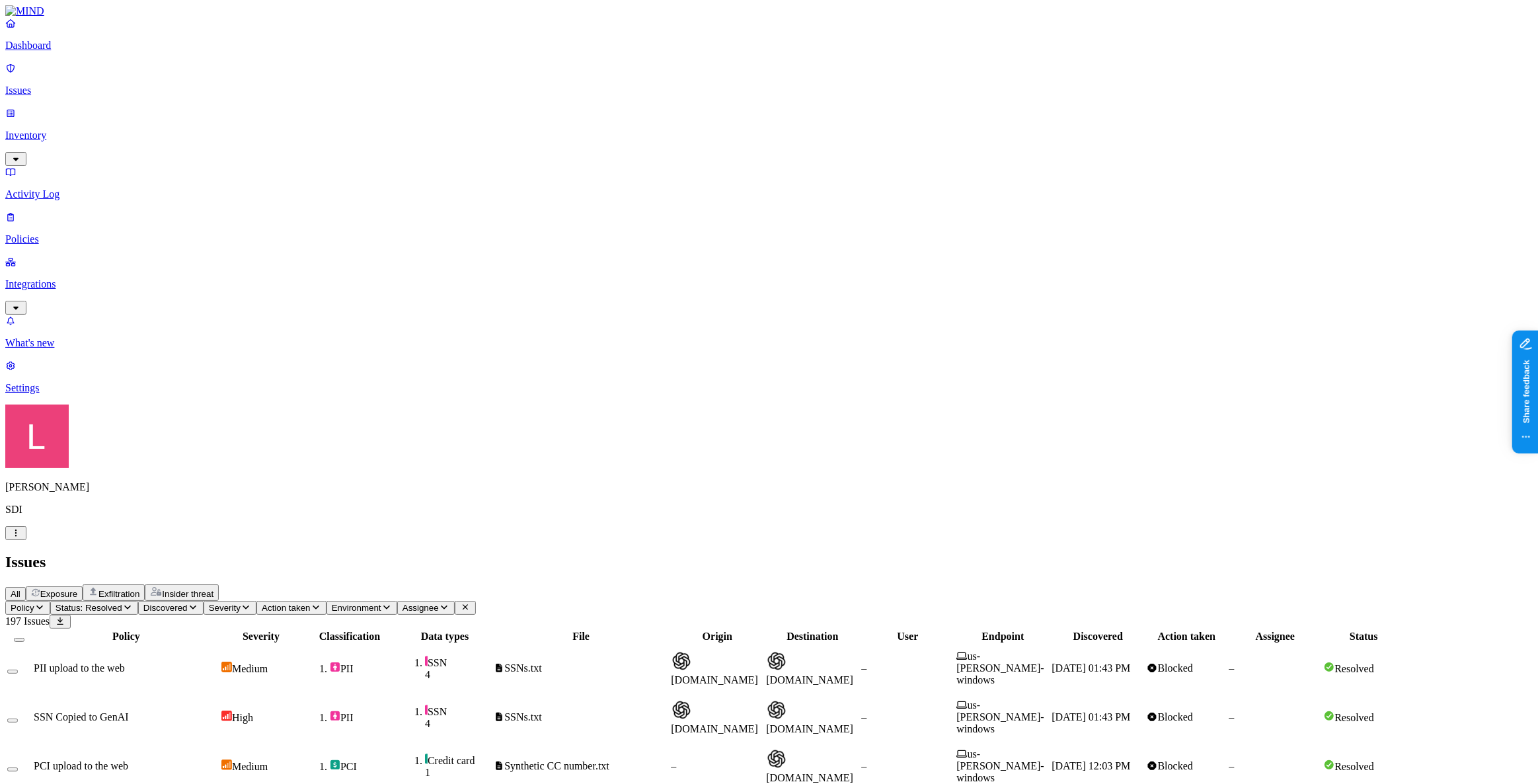
scroll to position [172, 0]
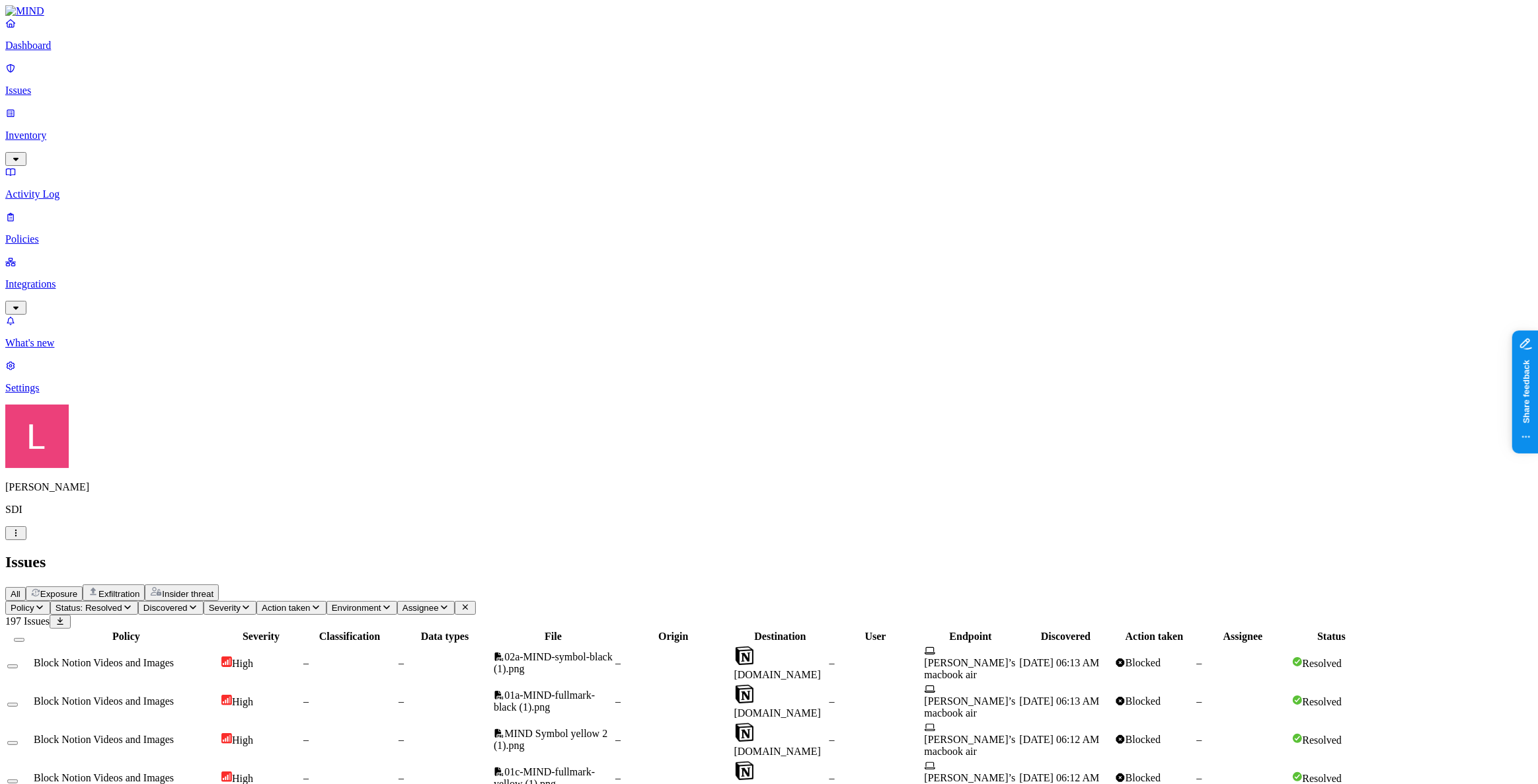
drag, startPoint x: 869, startPoint y: 102, endPoint x: 1064, endPoint y: 130, distance: 197.0
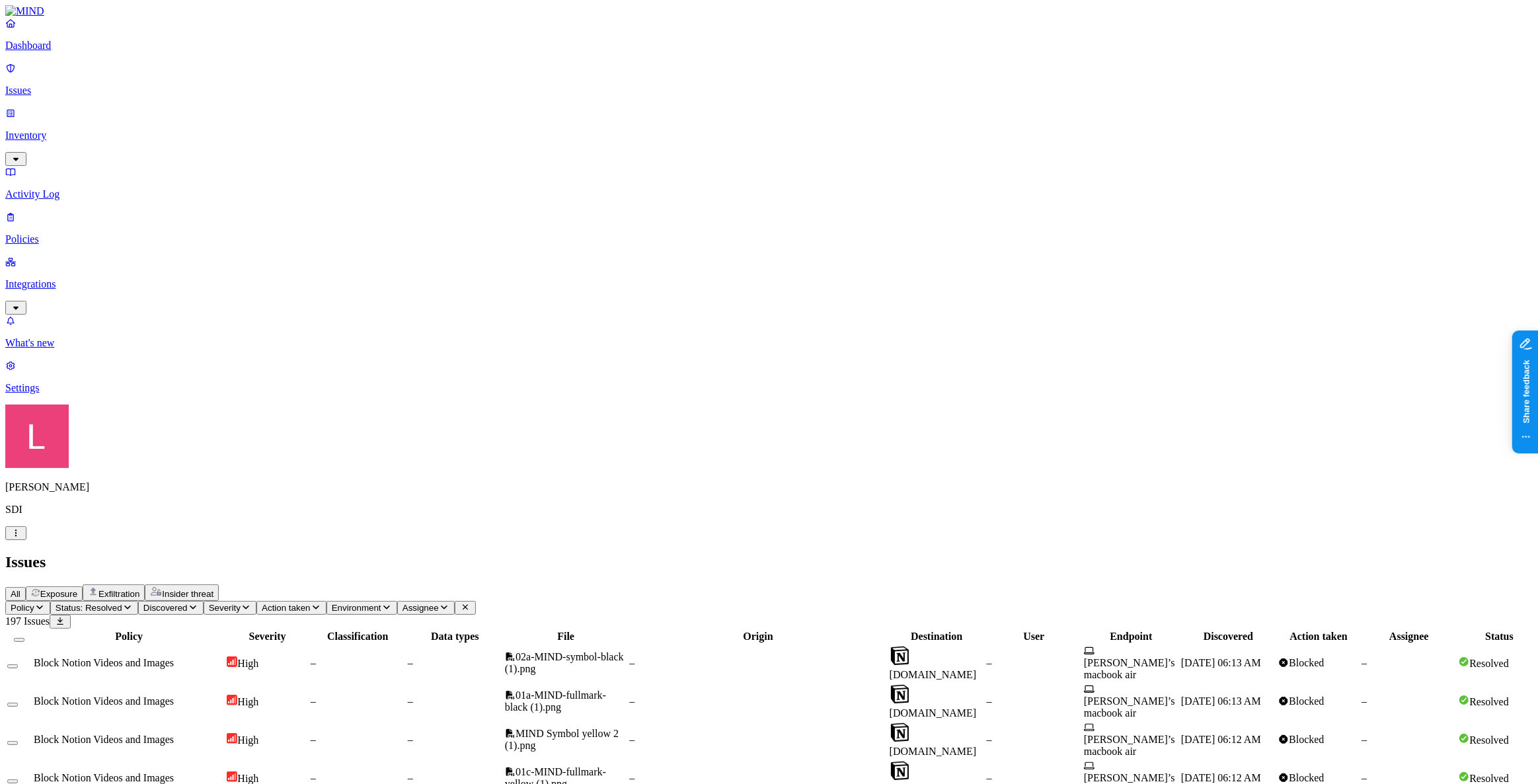
drag, startPoint x: 1307, startPoint y: 339, endPoint x: 1412, endPoint y: 376, distance: 111.3
drag, startPoint x: 1308, startPoint y: 341, endPoint x: 1427, endPoint y: 336, distance: 119.1
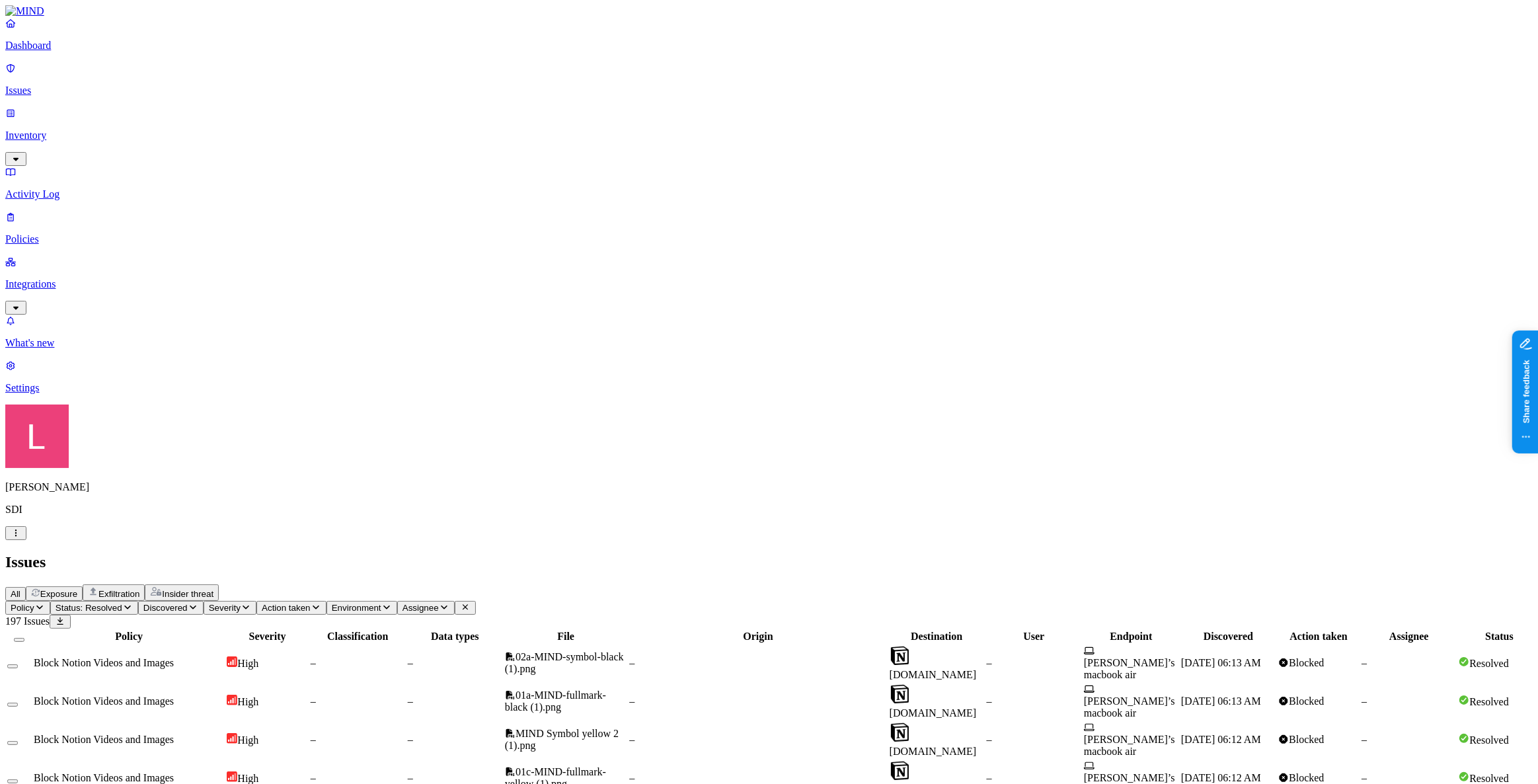
drag, startPoint x: 1416, startPoint y: 341, endPoint x: 1307, endPoint y: 343, distance: 109.0
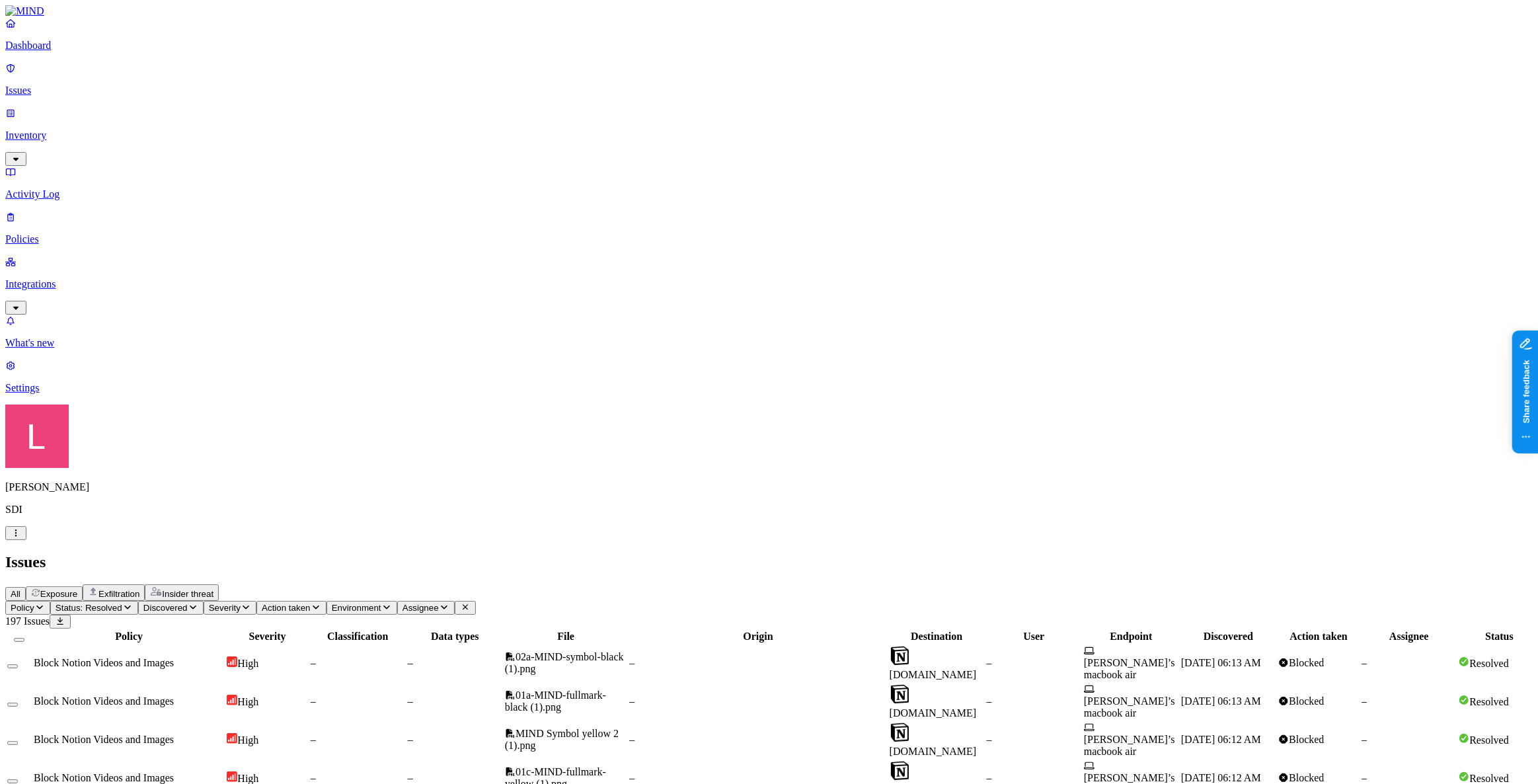
drag, startPoint x: 1316, startPoint y: 380, endPoint x: 1383, endPoint y: 378, distance: 67.0
drag, startPoint x: 1311, startPoint y: 341, endPoint x: 1446, endPoint y: 322, distance: 136.3
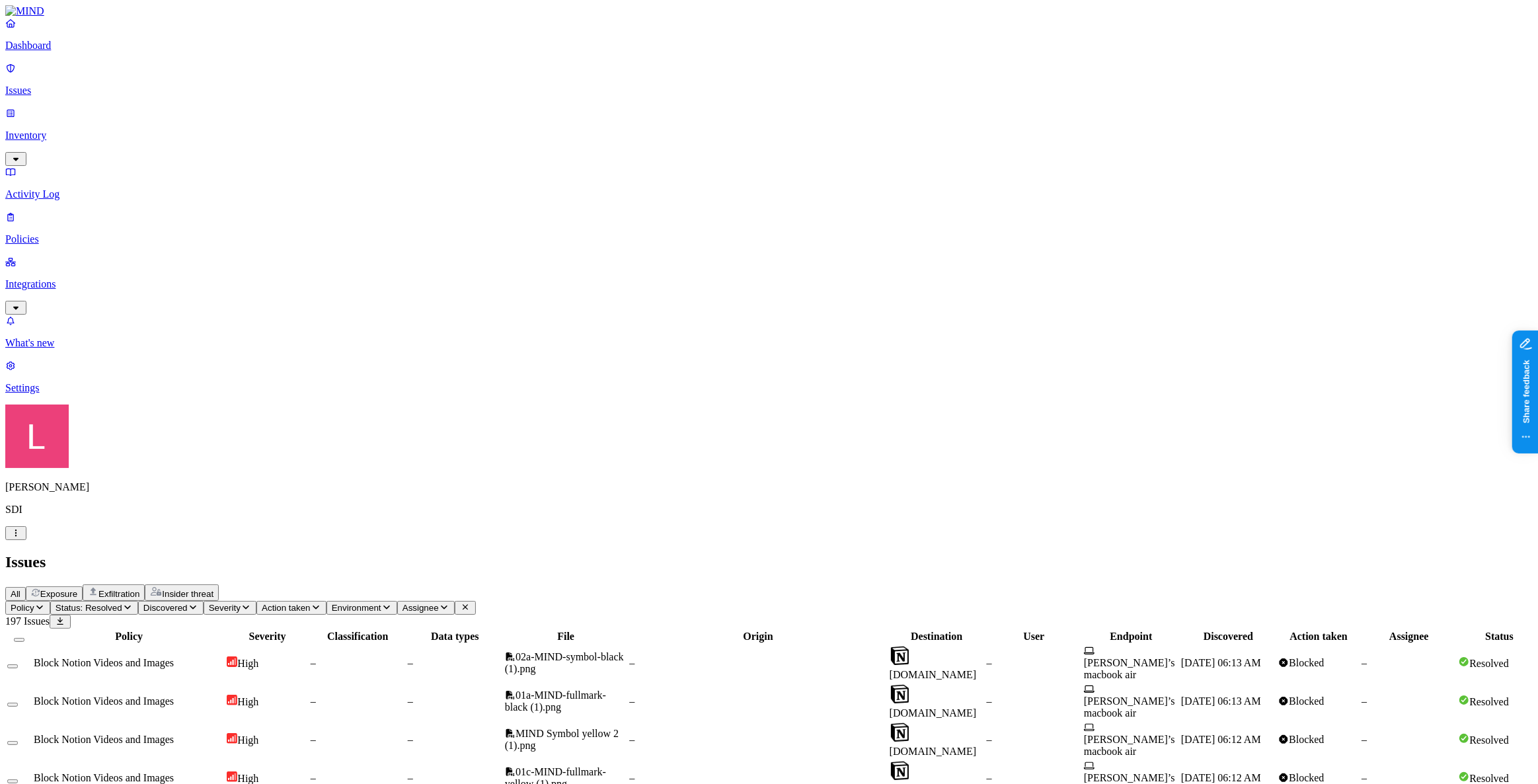
drag, startPoint x: 1305, startPoint y: 379, endPoint x: 1375, endPoint y: 376, distance: 70.1
